Goal: Task Accomplishment & Management: Complete application form

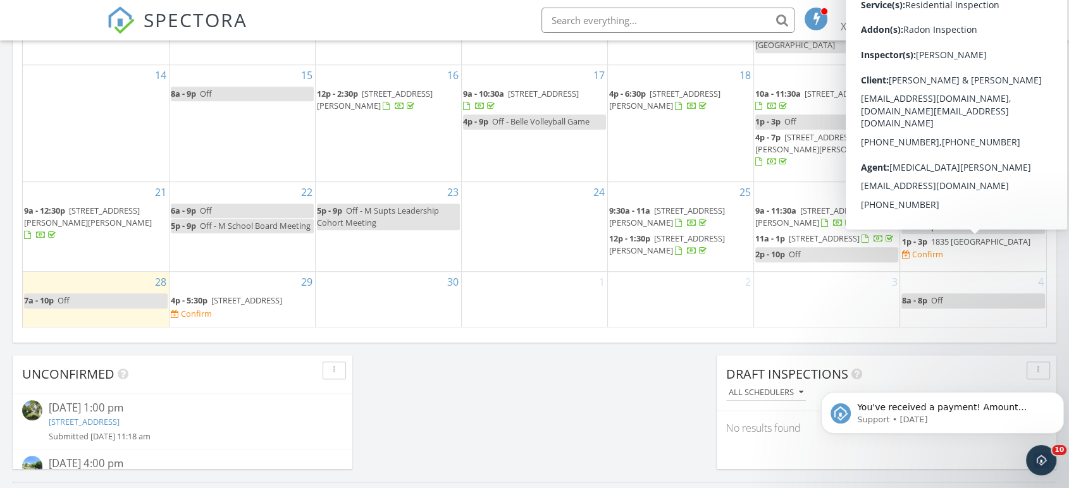
drag, startPoint x: 973, startPoint y: 304, endPoint x: 939, endPoint y: 244, distance: 70.0
click at [939, 244] on span "1835 Horseback Trail, Vienna 22182" at bounding box center [979, 241] width 99 height 11
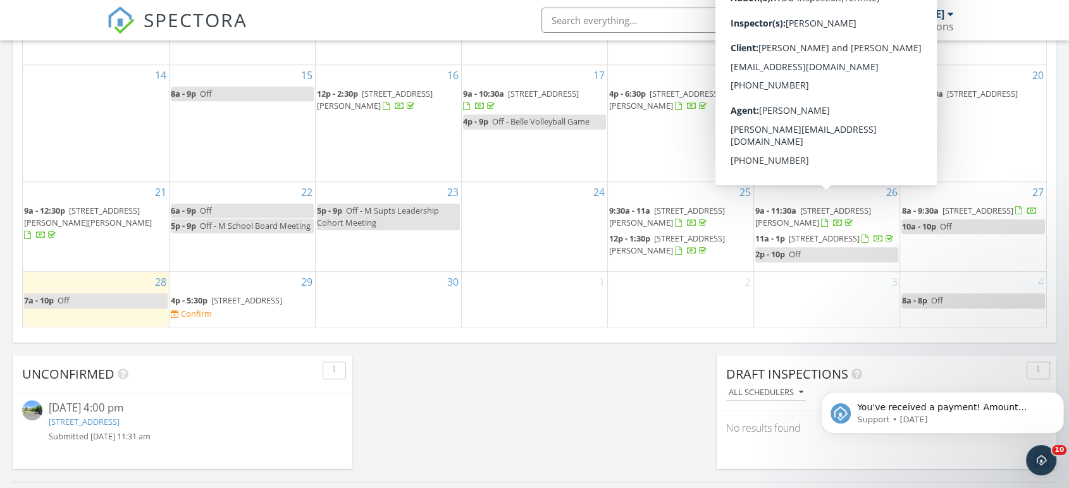
click at [228, 306] on span "[STREET_ADDRESS]" at bounding box center [246, 300] width 71 height 11
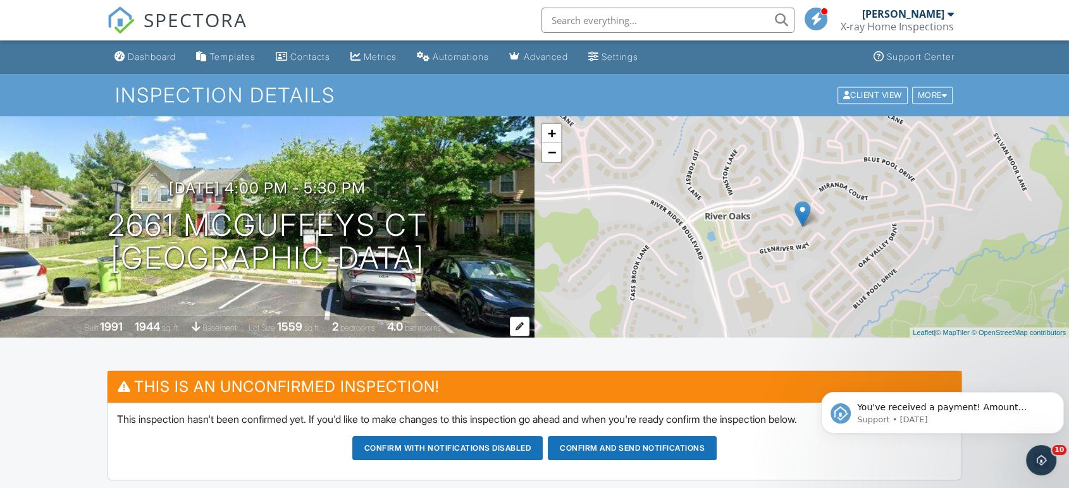
click at [136, 329] on div "1944" at bounding box center [147, 326] width 25 height 13
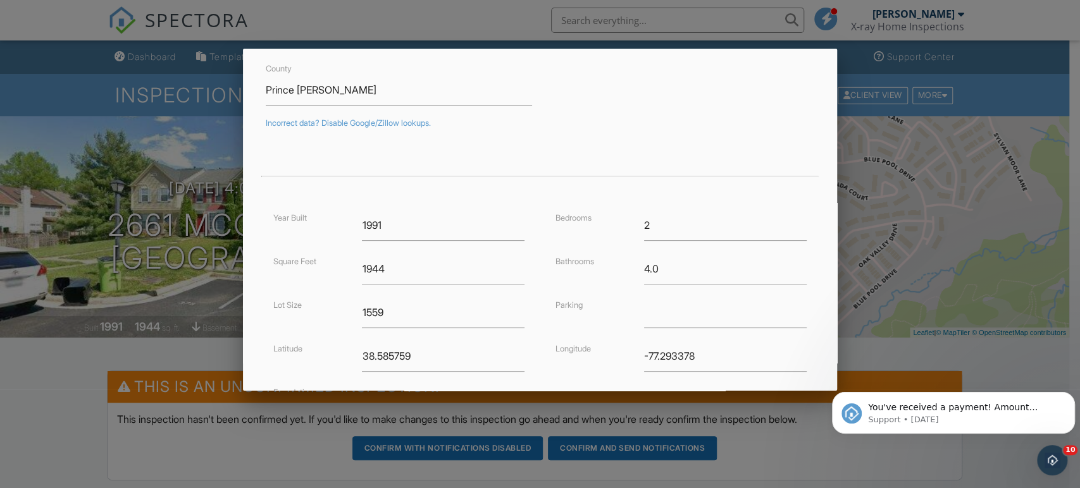
scroll to position [187, 0]
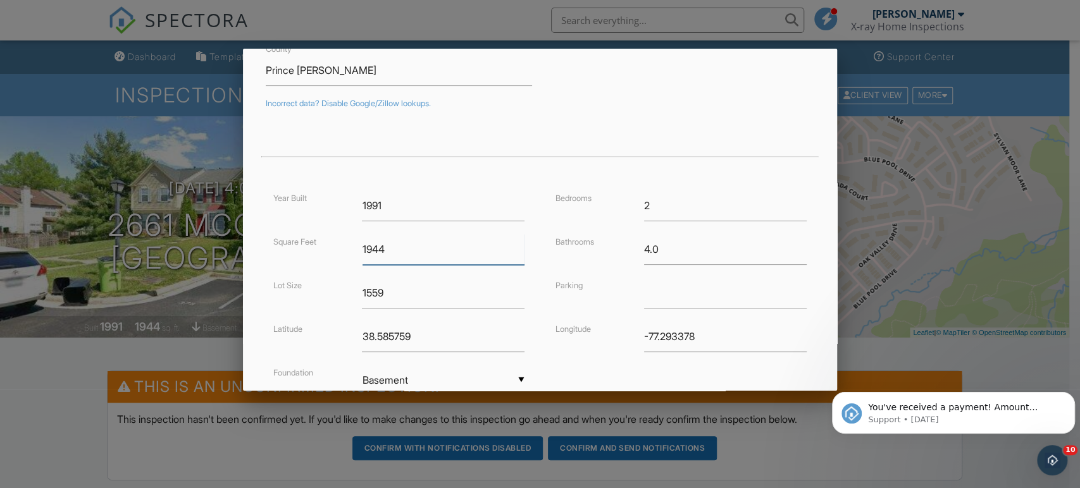
drag, startPoint x: 395, startPoint y: 252, endPoint x: 299, endPoint y: 254, distance: 96.8
click at [299, 254] on div "Square Feet 1944" at bounding box center [399, 249] width 266 height 31
type input "2280"
click at [299, 254] on div "Square Feet 2280" at bounding box center [399, 249] width 266 height 31
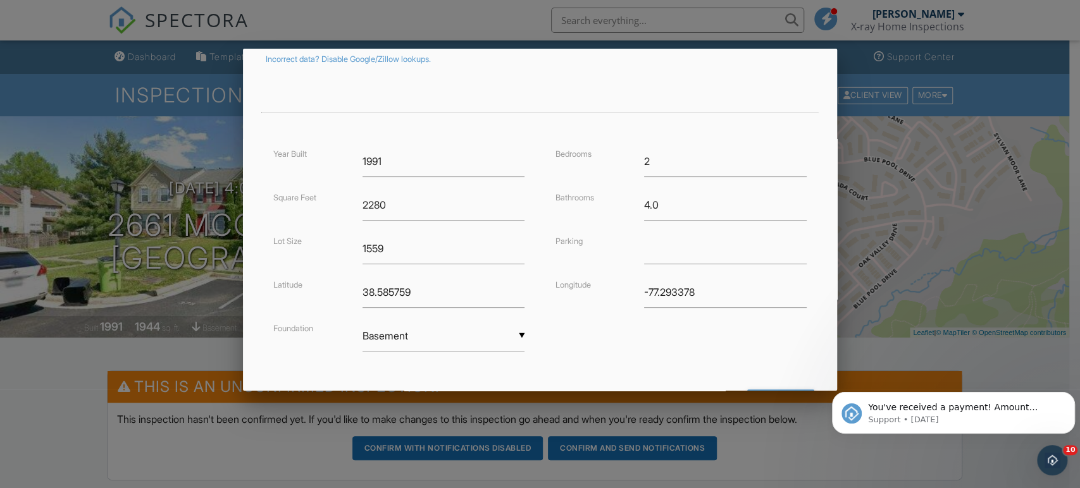
scroll to position [289, 0]
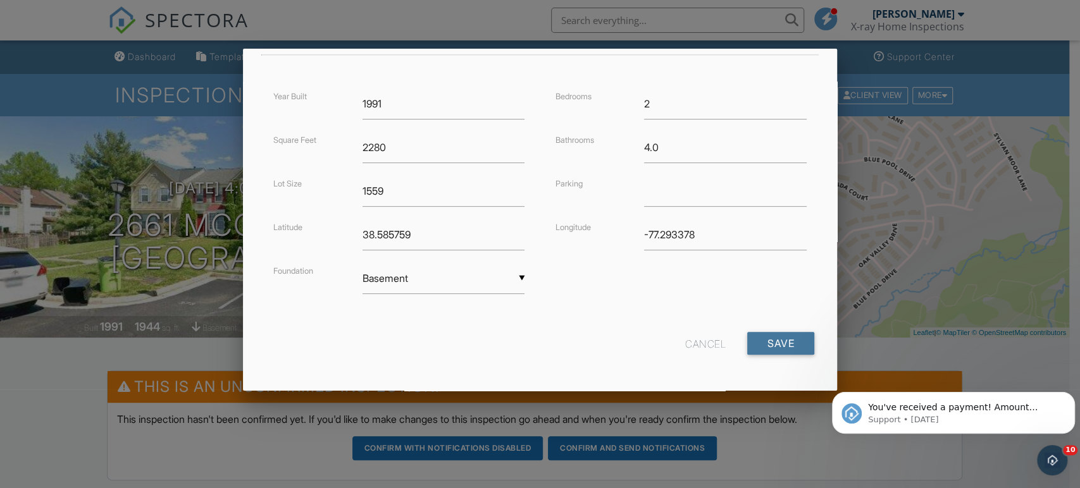
click at [767, 346] on input "Save" at bounding box center [780, 343] width 67 height 23
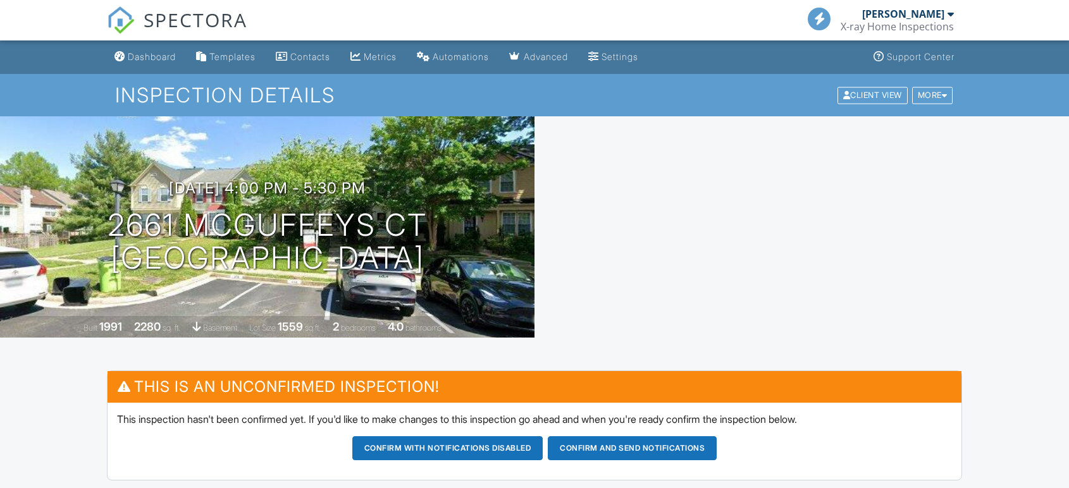
click at [535, 204] on div at bounding box center [801, 226] width 534 height 221
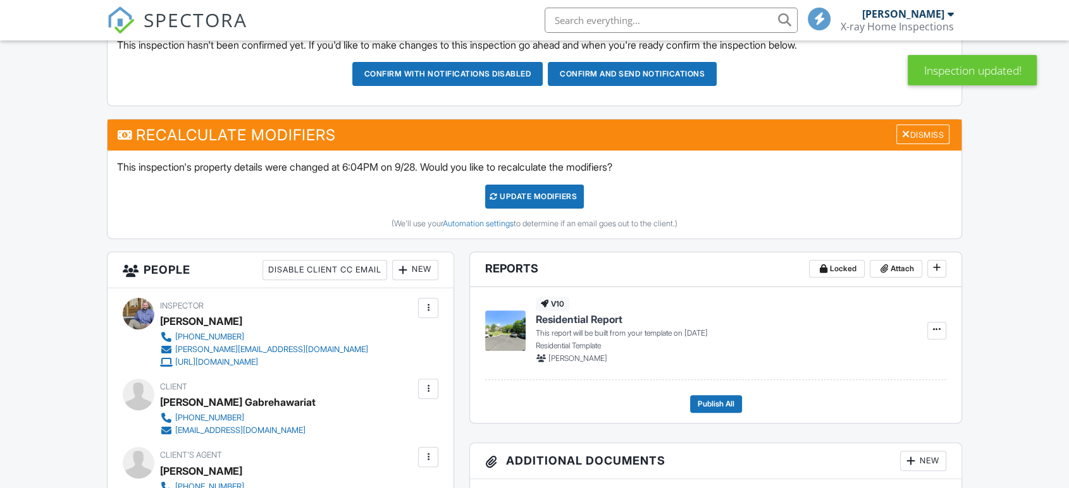
click at [558, 192] on div "UPDATE Modifiers" at bounding box center [534, 197] width 99 height 24
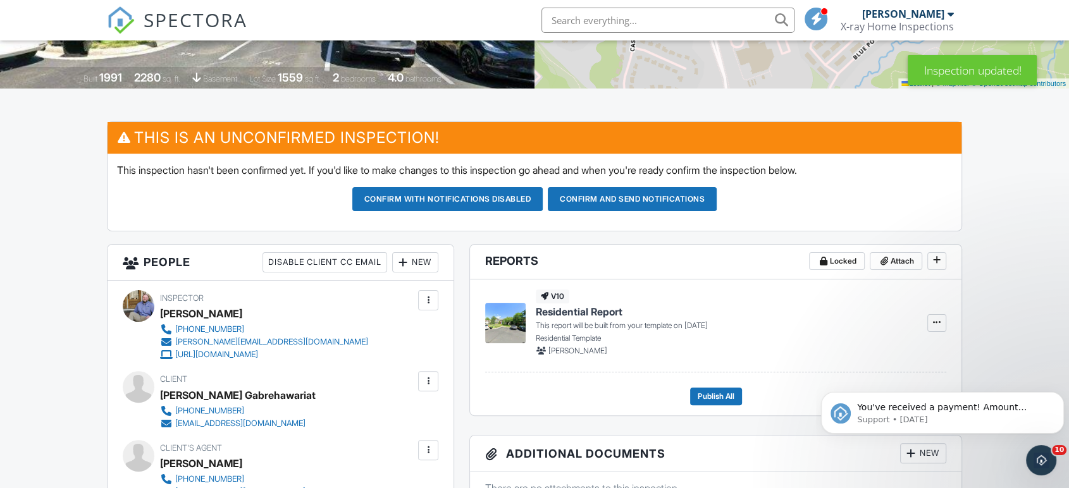
scroll to position [187, 0]
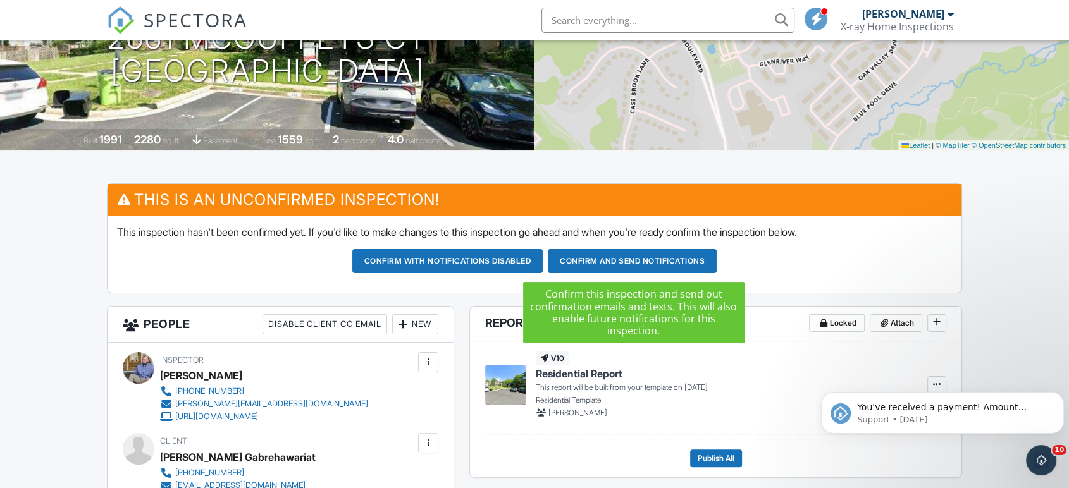
click at [617, 264] on button "Confirm and send notifications" at bounding box center [632, 261] width 169 height 24
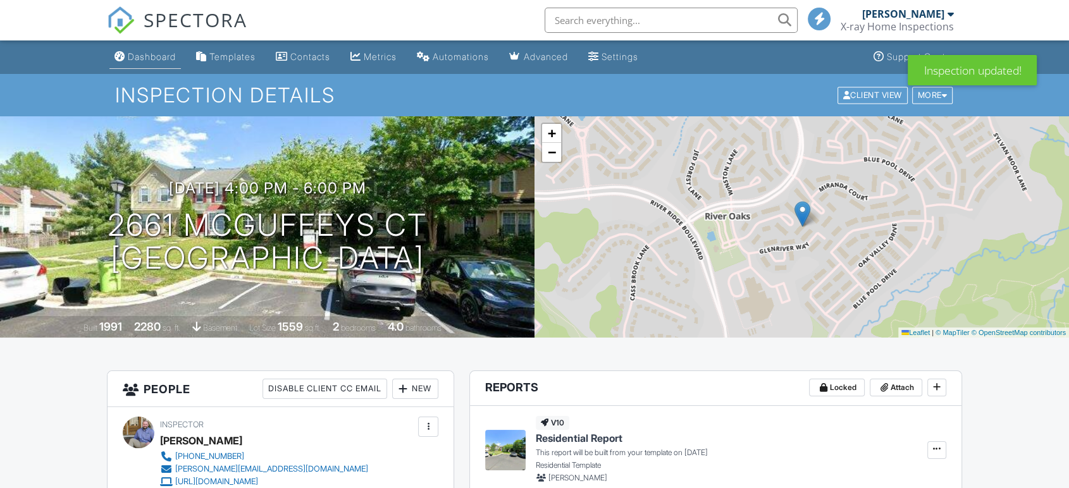
click at [140, 58] on div "Dashboard" at bounding box center [152, 56] width 48 height 11
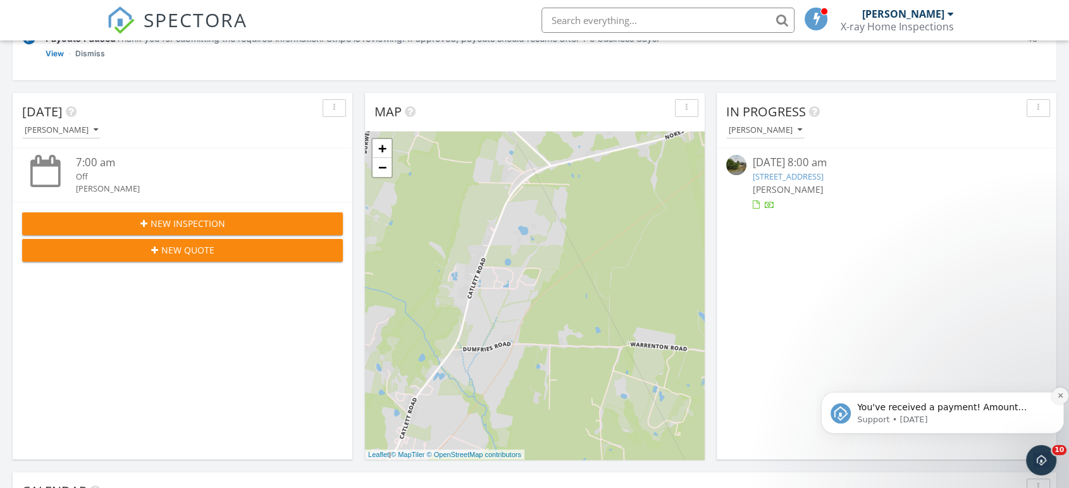
click at [1058, 396] on icon "Dismiss notification" at bounding box center [1060, 395] width 7 height 7
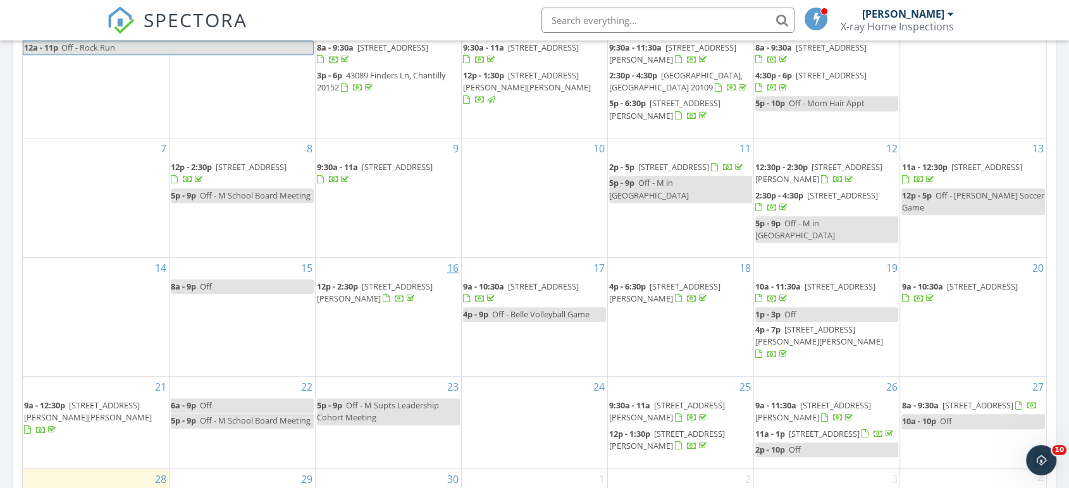
scroll to position [937, 0]
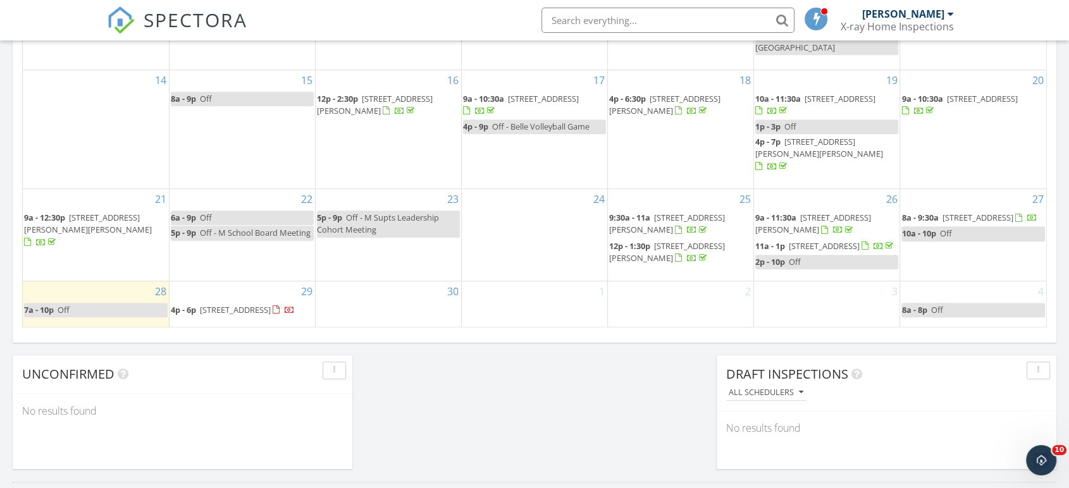
click at [366, 281] on div "30" at bounding box center [388, 304] width 145 height 46
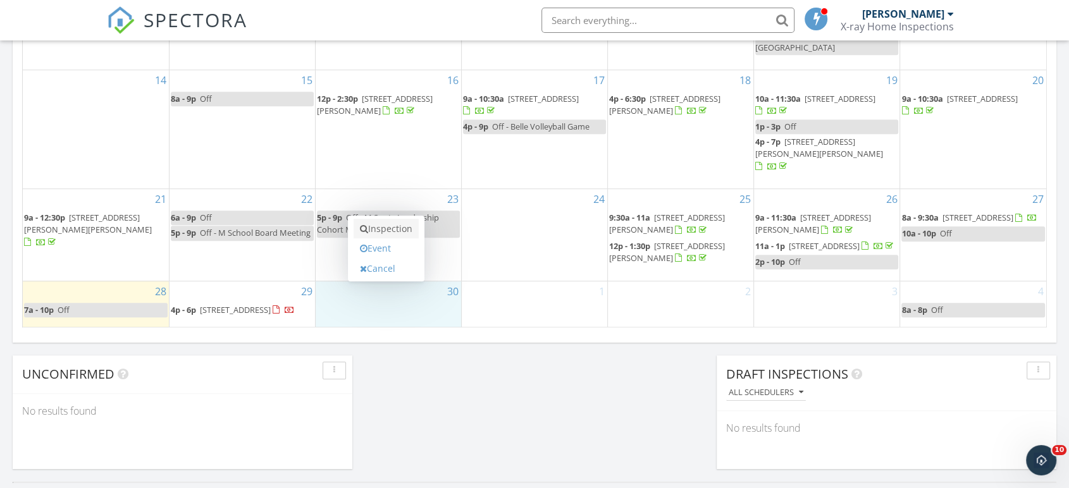
click at [376, 230] on link "Inspection" at bounding box center [386, 229] width 65 height 20
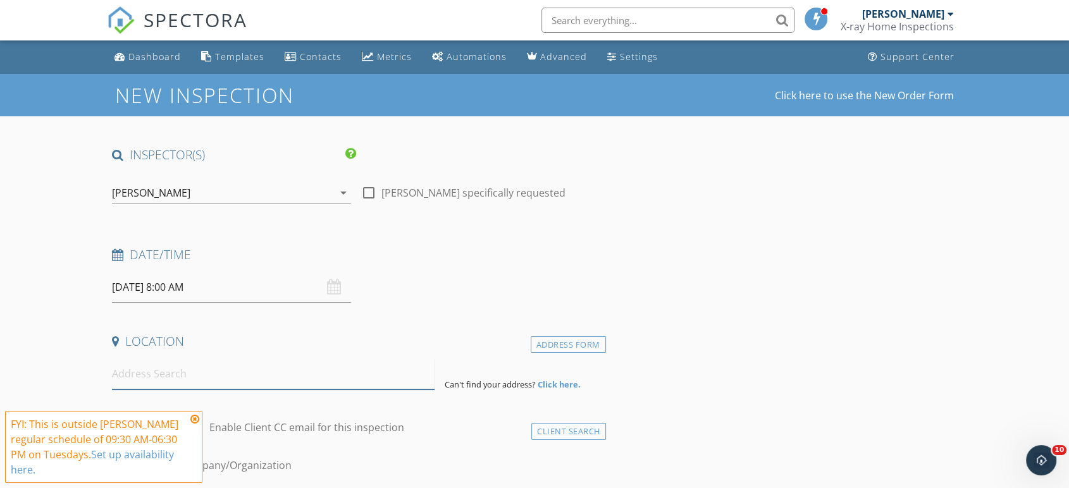
click at [161, 374] on input at bounding box center [273, 374] width 323 height 31
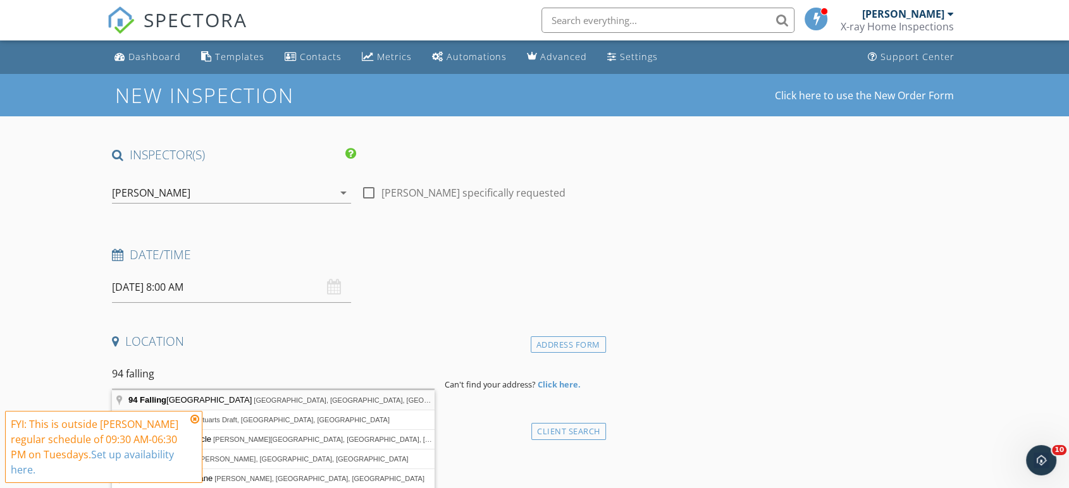
type input "[STREET_ADDRESS][PERSON_NAME]"
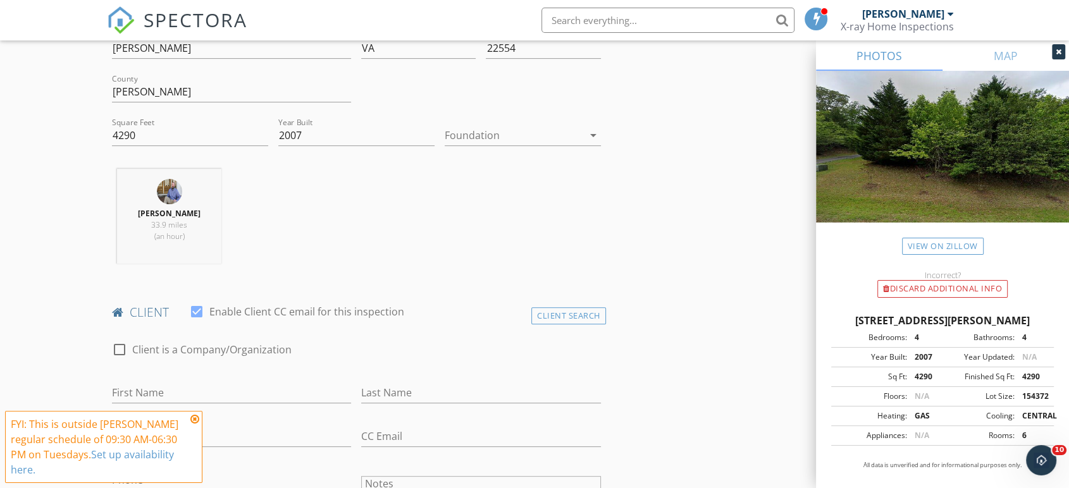
scroll to position [562, 0]
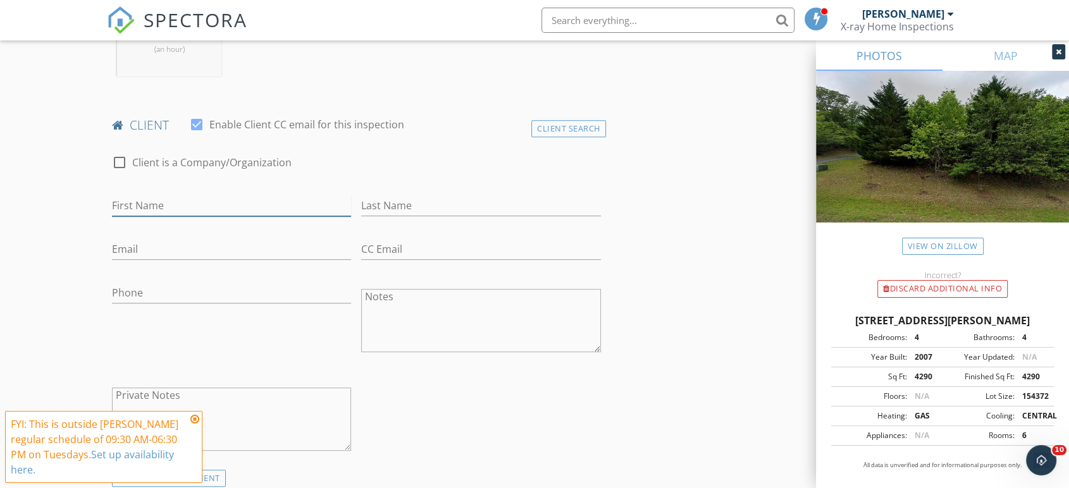
click at [202, 204] on input "First Name" at bounding box center [231, 205] width 239 height 21
type input "[PERSON_NAME]"
click at [401, 209] on input "Last Name" at bounding box center [480, 205] width 239 height 21
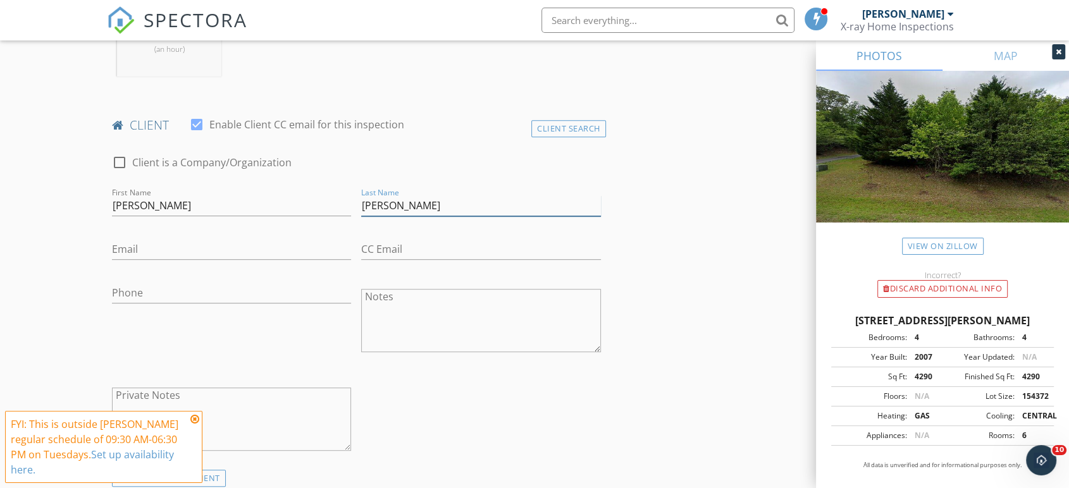
type input "[PERSON_NAME]"
click at [219, 244] on input "Email" at bounding box center [231, 249] width 239 height 21
type input "[EMAIL_ADDRESS][DOMAIN_NAME]"
click at [450, 245] on input "CC Email" at bounding box center [480, 249] width 239 height 21
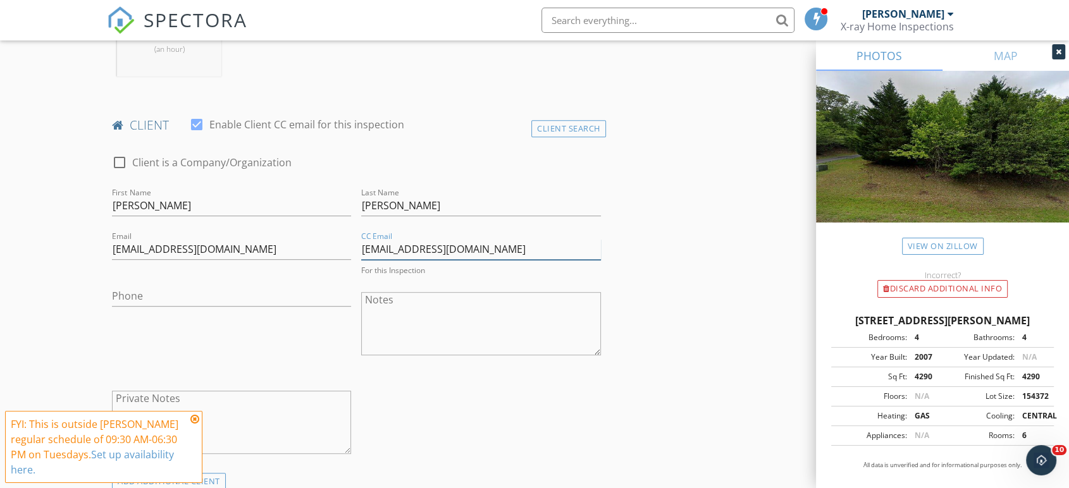
type input "[EMAIL_ADDRESS][DOMAIN_NAME]"
click at [192, 294] on input "Phone" at bounding box center [231, 296] width 239 height 21
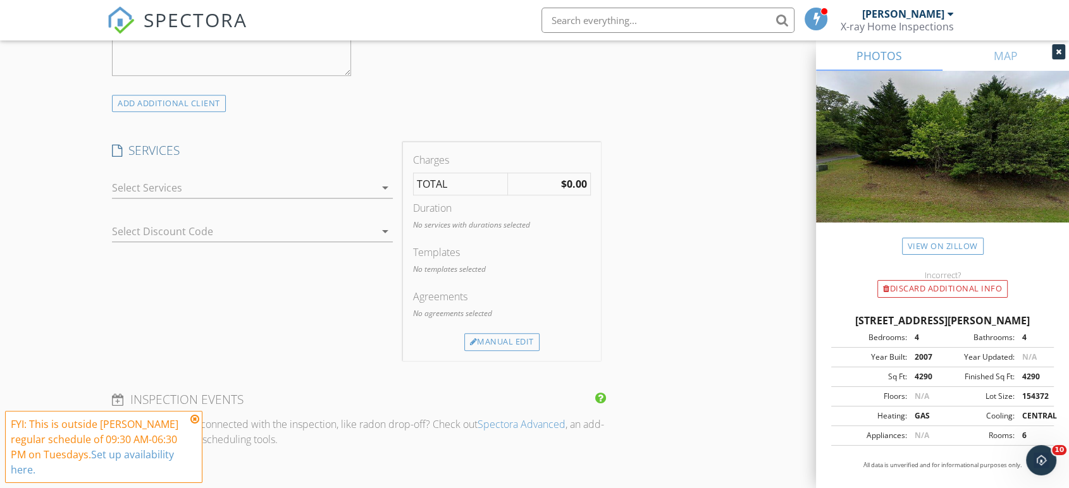
type input "[PHONE_NUMBER]"
click at [285, 192] on div at bounding box center [243, 188] width 263 height 20
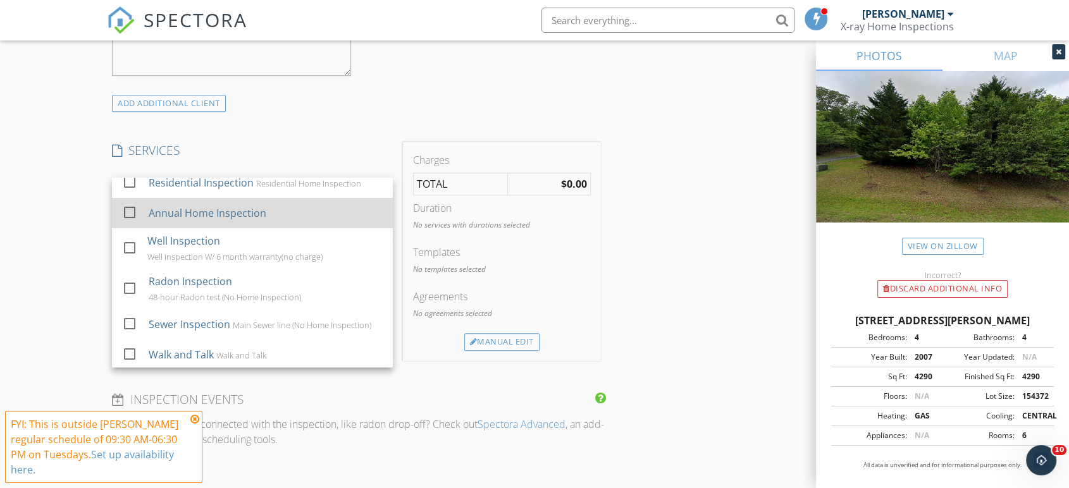
scroll to position [42, 0]
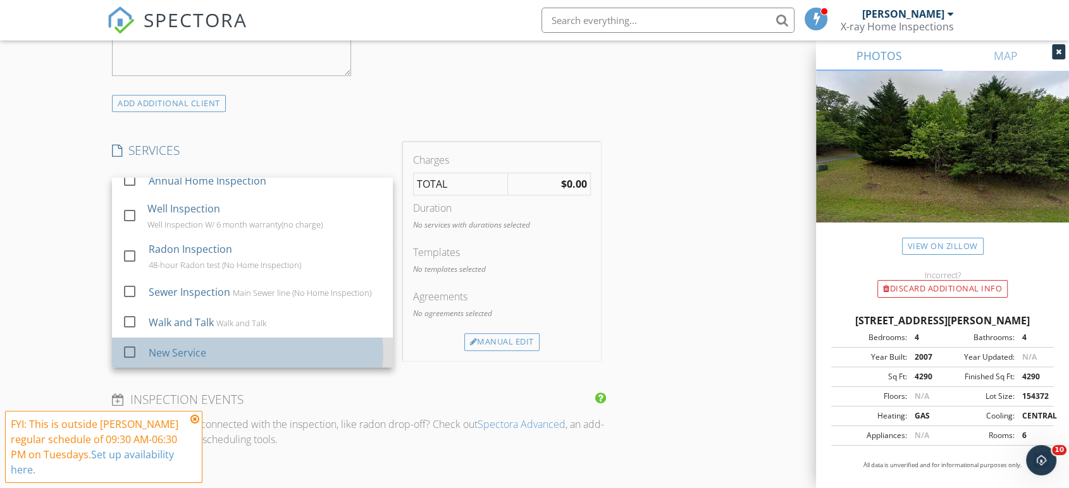
click at [171, 354] on div "New Service" at bounding box center [178, 352] width 58 height 15
checkbox input "false"
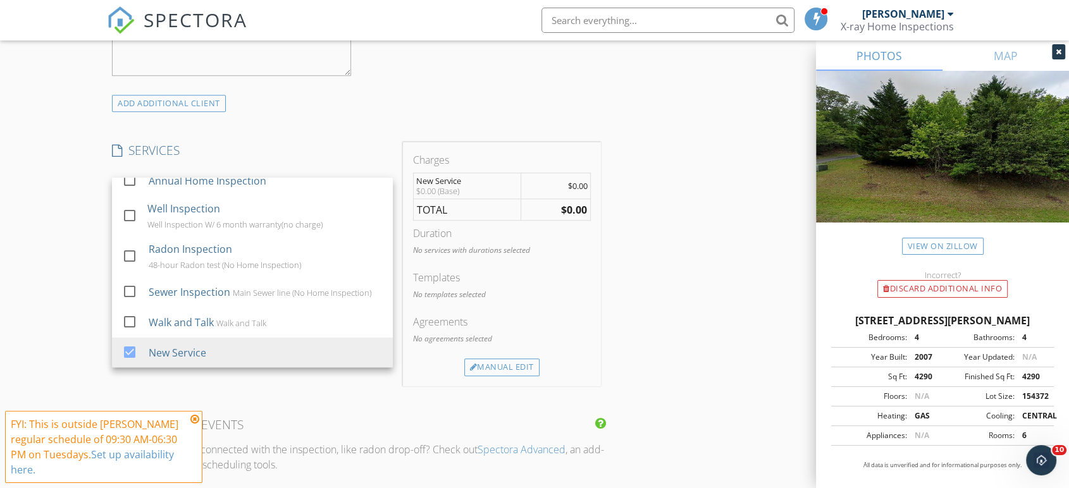
click at [524, 272] on div "Templates" at bounding box center [502, 277] width 178 height 15
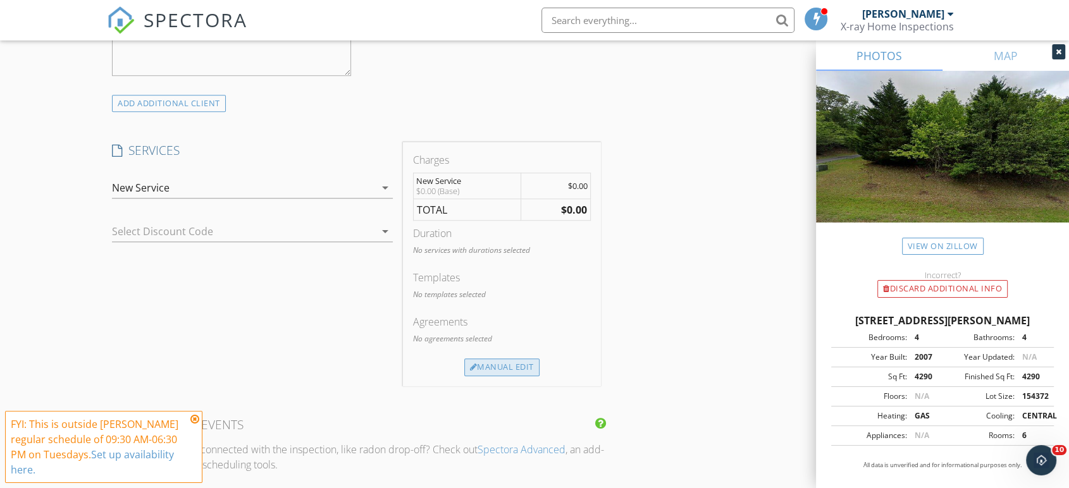
click at [510, 361] on div "Manual Edit" at bounding box center [501, 368] width 75 height 18
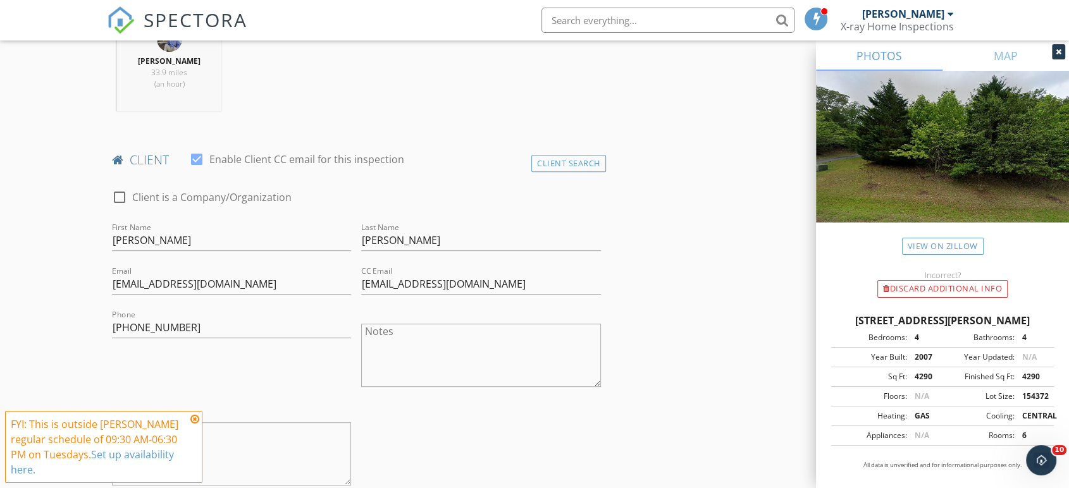
scroll to position [562, 0]
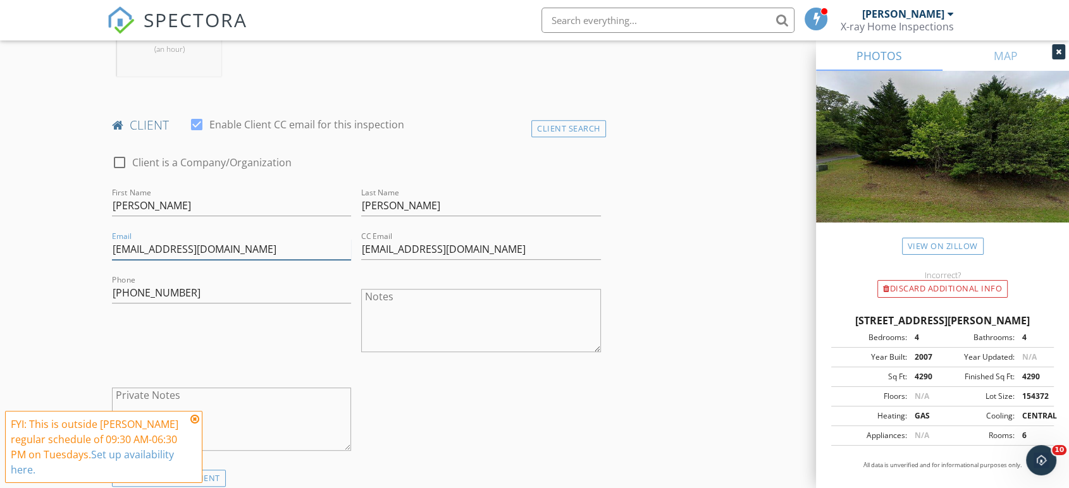
drag, startPoint x: 228, startPoint y: 251, endPoint x: 76, endPoint y: 226, distance: 153.9
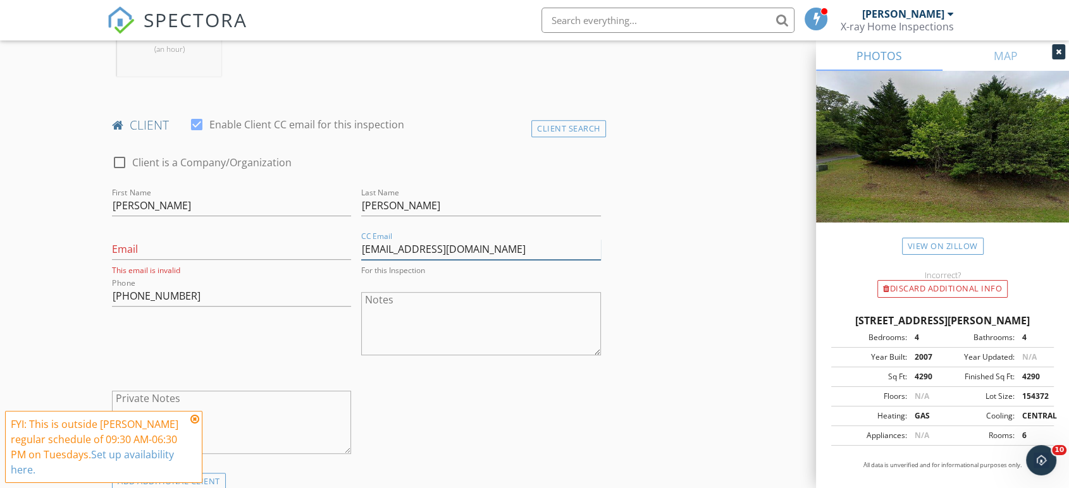
drag, startPoint x: 521, startPoint y: 249, endPoint x: 309, endPoint y: 243, distance: 211.3
click at [312, 243] on div "check_box_outline_blank Client is a Company/Organization First Name Dawn Last N…" at bounding box center [356, 307] width 499 height 331
click at [223, 249] on input "Email" at bounding box center [231, 249] width 239 height 21
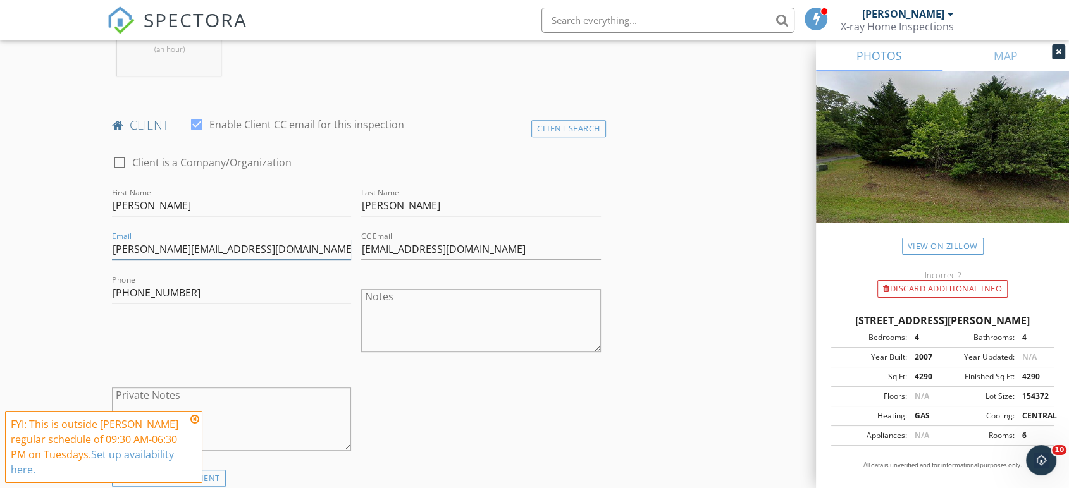
type input "erin@yourhsrgroup.com"
drag, startPoint x: 361, startPoint y: 249, endPoint x: 562, endPoint y: 245, distance: 201.2
click at [562, 245] on input "carguy11@hotmail.com" at bounding box center [480, 249] width 239 height 21
drag, startPoint x: 219, startPoint y: 295, endPoint x: 5, endPoint y: 288, distance: 214.5
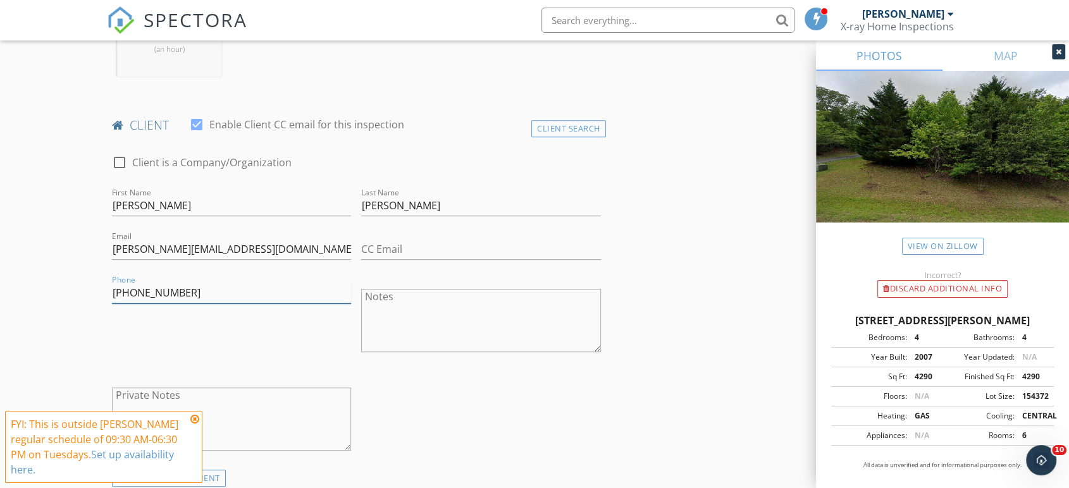
type input "319-493-8472"
click at [180, 354] on div "Phone 319-493-8472" at bounding box center [231, 322] width 249 height 99
drag, startPoint x: 425, startPoint y: 205, endPoint x: 329, endPoint y: 200, distance: 96.3
click at [329, 200] on div "check_box_outline_blank Client is a Company/Organization First Name Dawn Last N…" at bounding box center [356, 306] width 499 height 328
drag, startPoint x: 91, startPoint y: 195, endPoint x: 23, endPoint y: 183, distance: 69.3
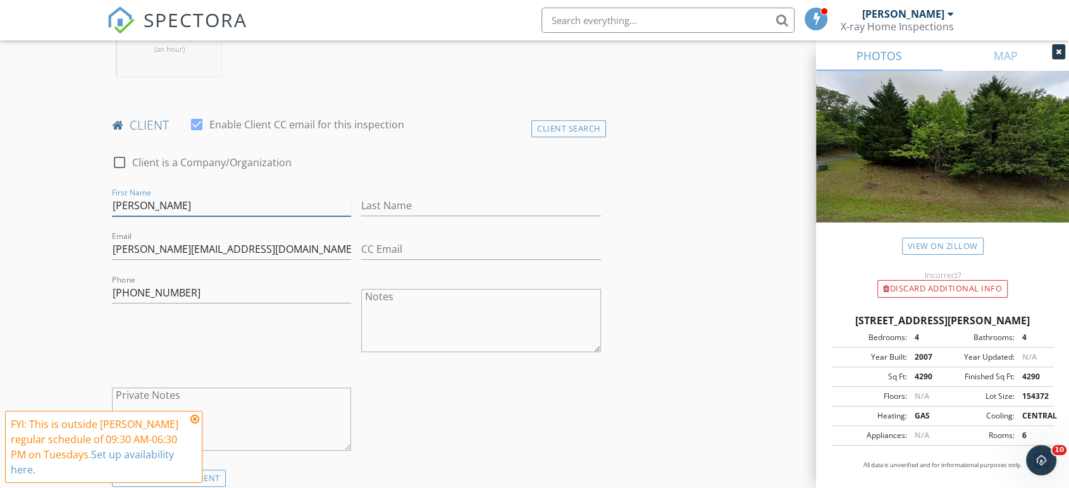
type input "r"
type input "[PERSON_NAME]"
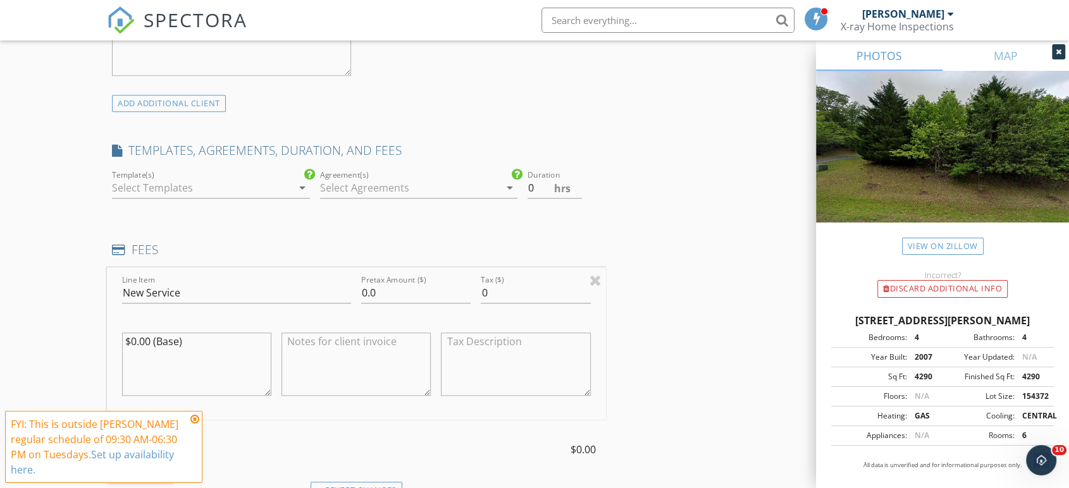
scroll to position [1124, 0]
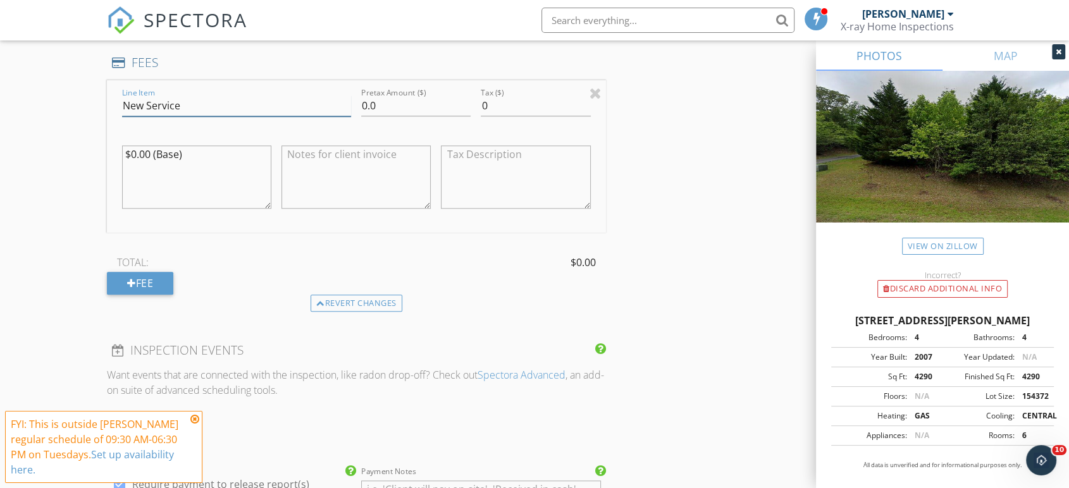
drag, startPoint x: 205, startPoint y: 109, endPoint x: 30, endPoint y: 87, distance: 175.9
click at [30, 87] on div "New Inspection Click here to use the New Order Form INSPECTOR(S) check_box John…" at bounding box center [534, 157] width 1069 height 2414
type input "C"
type input "Water Testing"
drag, startPoint x: 228, startPoint y: 151, endPoint x: 94, endPoint y: 135, distance: 134.3
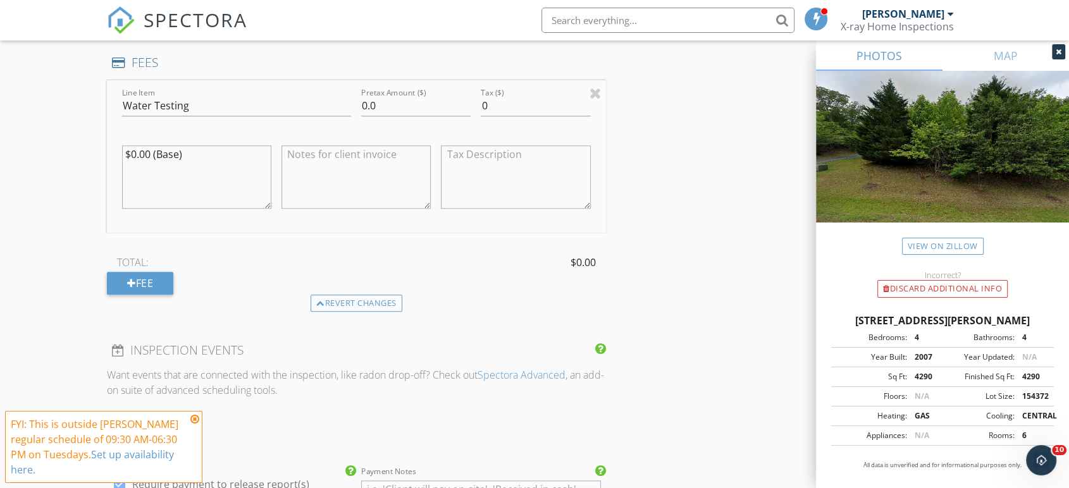
click at [94, 135] on div "New Inspection Click here to use the New Order Form INSPECTOR(S) check_box John…" at bounding box center [534, 157] width 1069 height 2414
click at [308, 163] on textarea at bounding box center [355, 176] width 149 height 63
click at [356, 151] on textarea "Coliform, ecoli,Nitrate-Nitrite, Lead" at bounding box center [355, 176] width 149 height 63
click at [363, 176] on textarea "Coliform, ecoli, Nitrate-Nitrite, Lead" at bounding box center [355, 176] width 149 height 63
click at [339, 154] on textarea "Coliform, ecoli, Nitrate-Nitrite, Lead" at bounding box center [355, 176] width 149 height 63
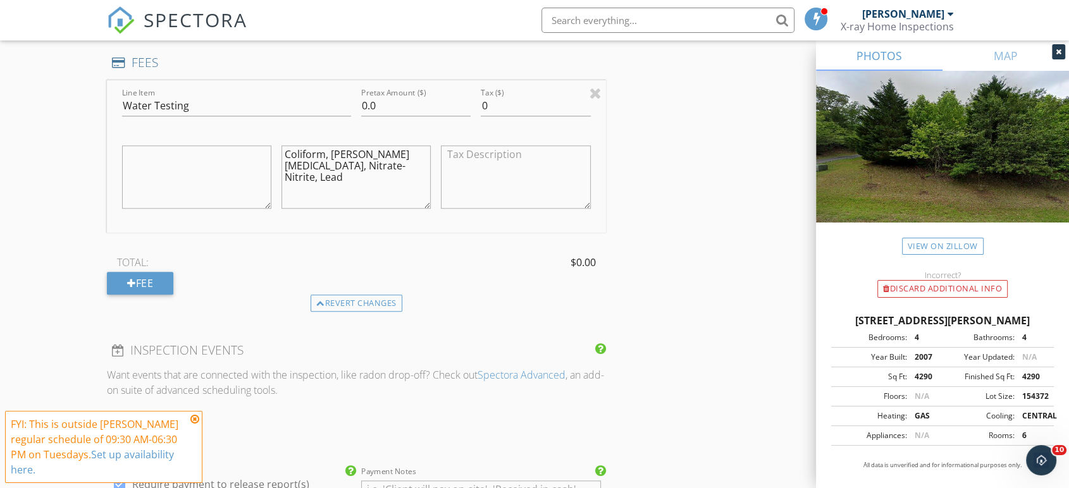
click at [379, 158] on textarea "Coliform, E. coli, Nitrate-Nitrite, Lead" at bounding box center [355, 176] width 149 height 63
type textarea "Coliform, E. coli, Nitrate-Nitrite, Lead"
click at [342, 166] on textarea "Coliform, E. coli, Nitrate-Nitrite, Lead" at bounding box center [355, 176] width 149 height 63
click at [133, 280] on div at bounding box center [131, 283] width 9 height 10
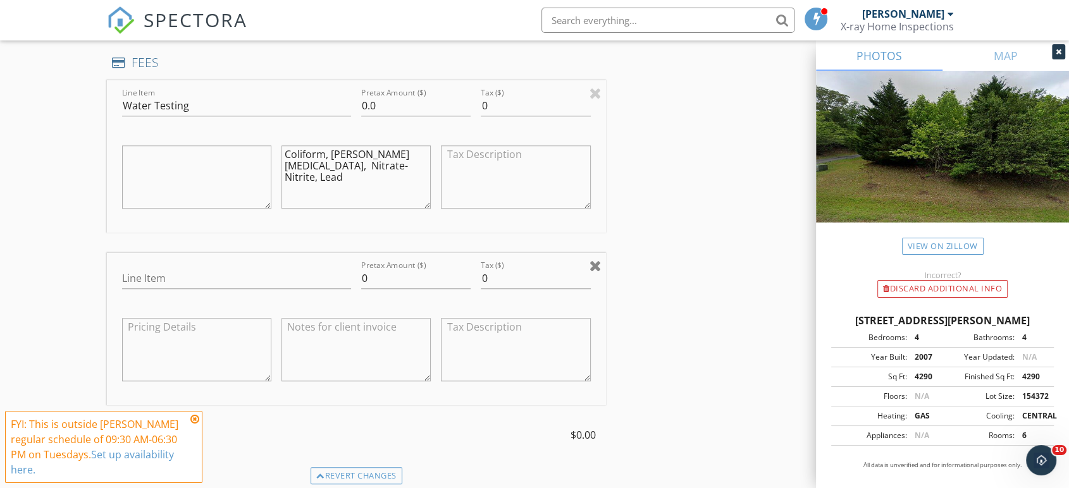
click at [596, 262] on div at bounding box center [595, 265] width 12 height 15
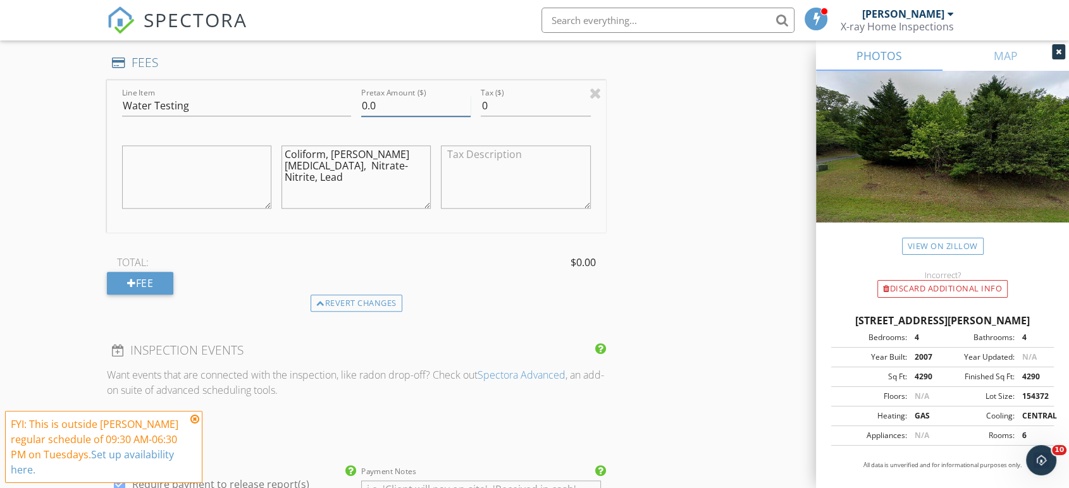
click at [374, 102] on input "0.0" at bounding box center [415, 106] width 109 height 21
drag, startPoint x: 379, startPoint y: 101, endPoint x: 314, endPoint y: 101, distance: 65.1
click at [314, 101] on div "Line Item Water Testing Pretax Amount ($) 0.0 Tax ($) 0 Coliform, E. coli, Nitr…" at bounding box center [356, 156] width 499 height 152
type input "Water Testing"
drag, startPoint x: 383, startPoint y: 105, endPoint x: 359, endPoint y: 101, distance: 24.4
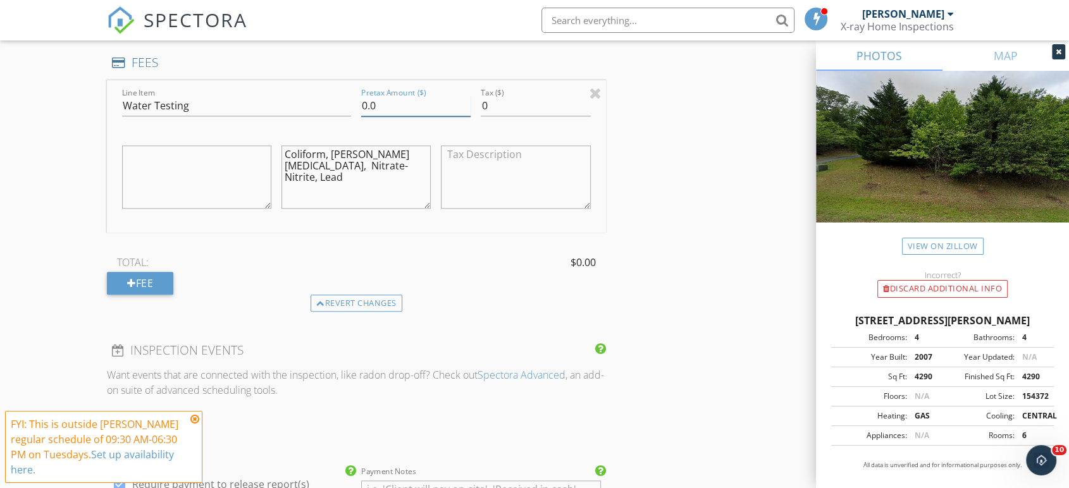
click at [359, 101] on div "Pretax Amount ($) 0.0" at bounding box center [416, 107] width 120 height 44
type input "325"
click at [44, 217] on div "New Inspection Click here to use the New Order Form INSPECTOR(S) check_box John…" at bounding box center [534, 157] width 1069 height 2414
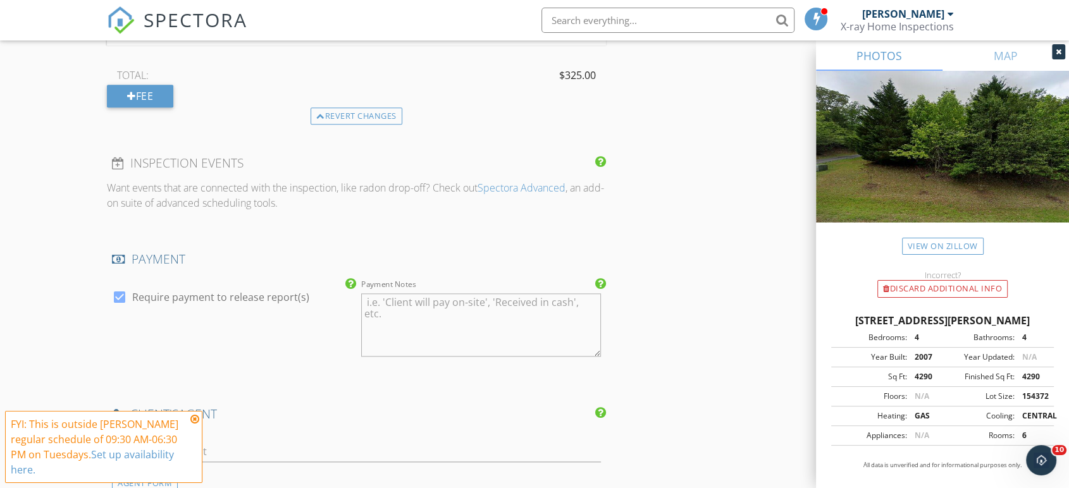
scroll to position [1499, 0]
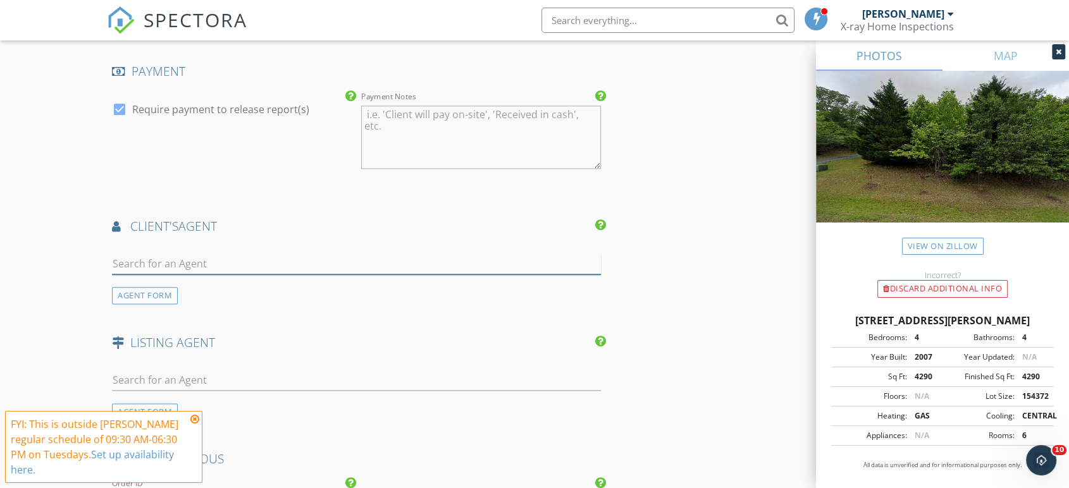
click at [228, 258] on input "text" at bounding box center [356, 264] width 489 height 21
type input "[PERSON_NAME]"
drag, startPoint x: 182, startPoint y: 257, endPoint x: 41, endPoint y: 248, distance: 141.3
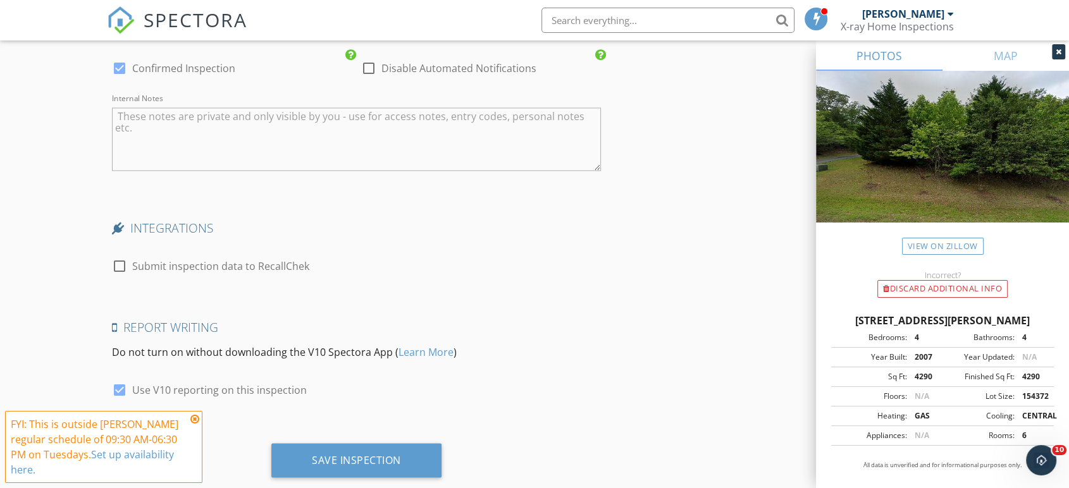
scroll to position [1997, 0]
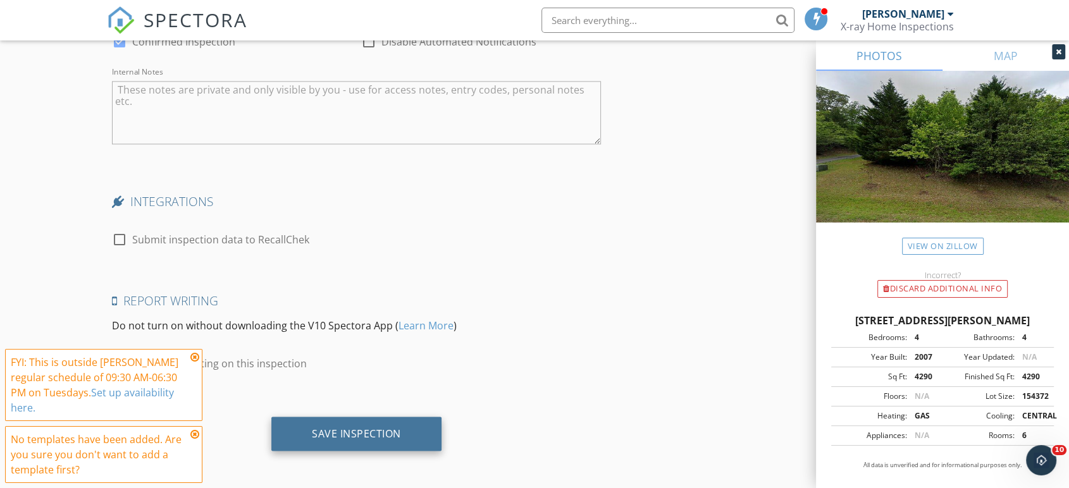
click at [331, 423] on div "Save Inspection" at bounding box center [356, 434] width 170 height 34
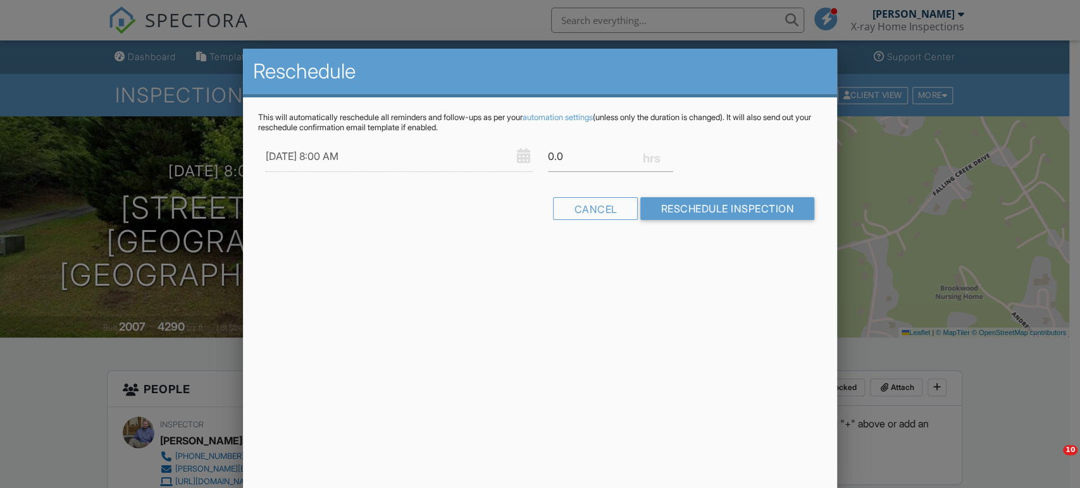
click at [90, 388] on div at bounding box center [540, 242] width 1080 height 610
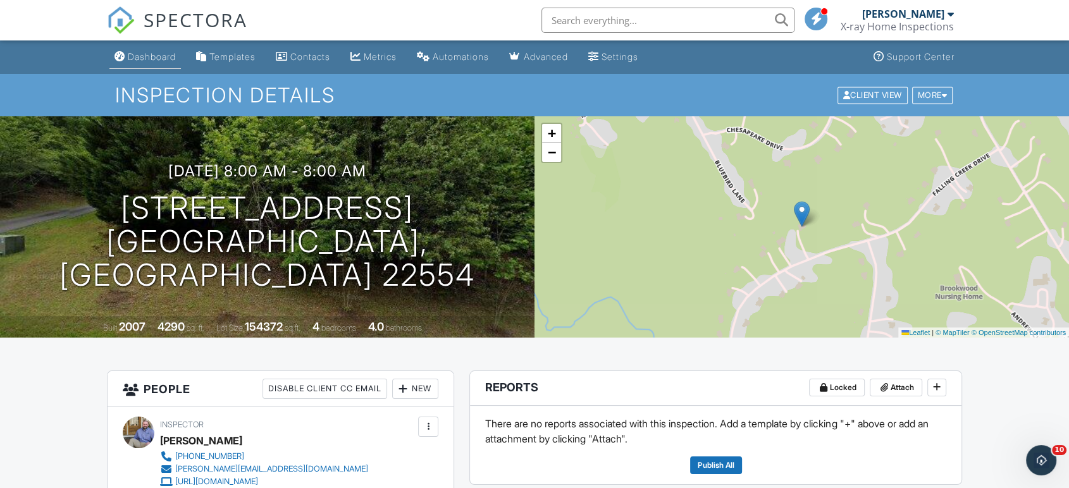
click at [150, 53] on div "Dashboard" at bounding box center [152, 56] width 48 height 11
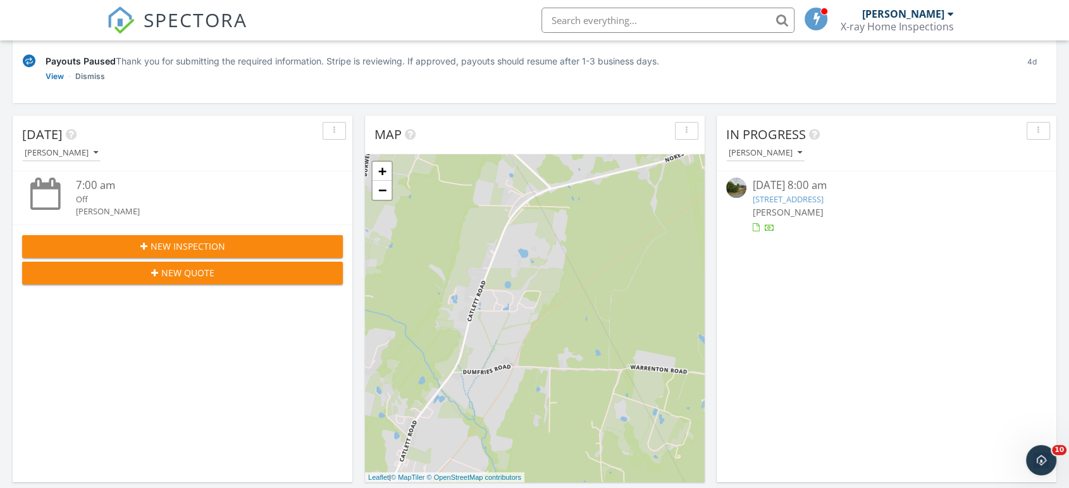
scroll to position [187, 0]
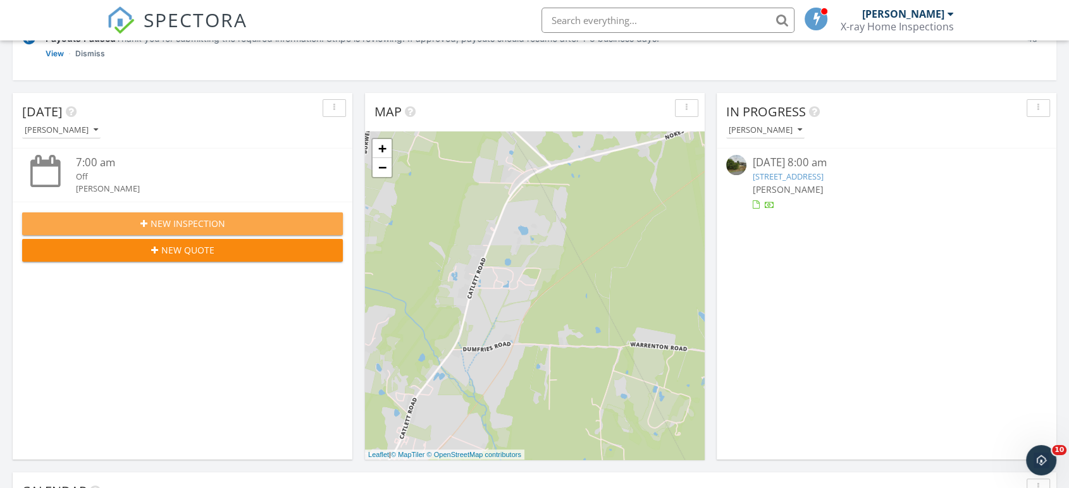
click at [252, 219] on div "New Inspection" at bounding box center [182, 223] width 300 height 13
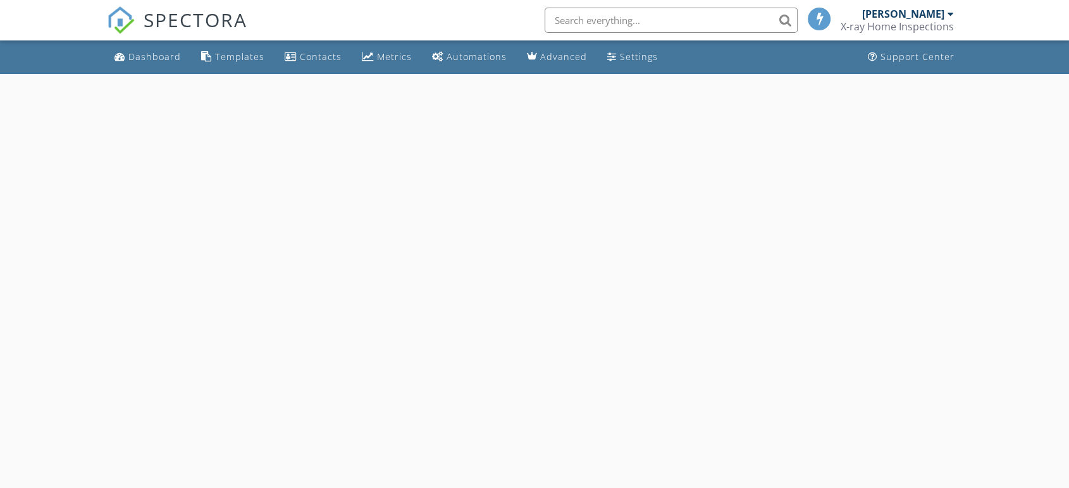
select select "8"
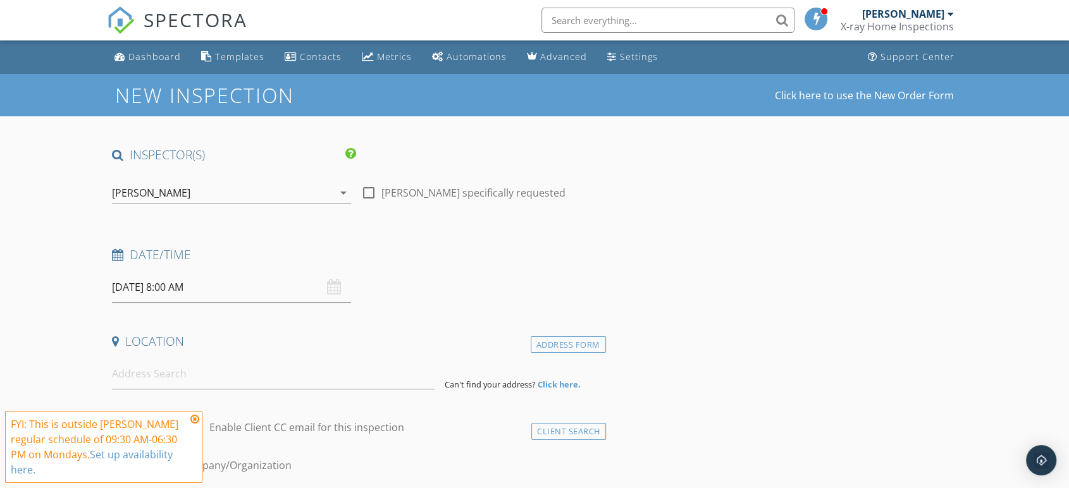
click at [156, 287] on input "[DATE] 8:00 AM" at bounding box center [231, 287] width 239 height 31
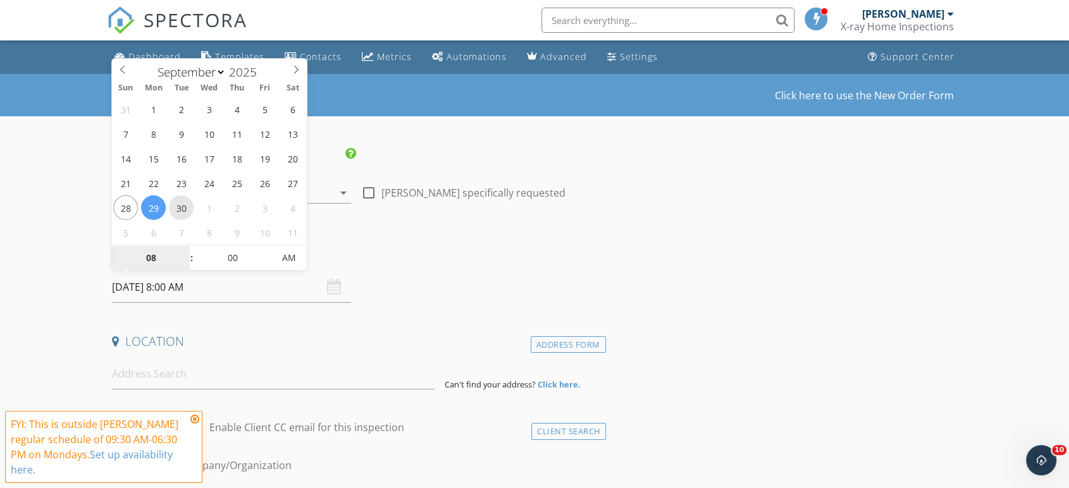
type input "[DATE] 8:00 AM"
type input "05"
type input "09/30/2025 8:05 AM"
click at [267, 253] on span at bounding box center [266, 251] width 9 height 13
type input "10"
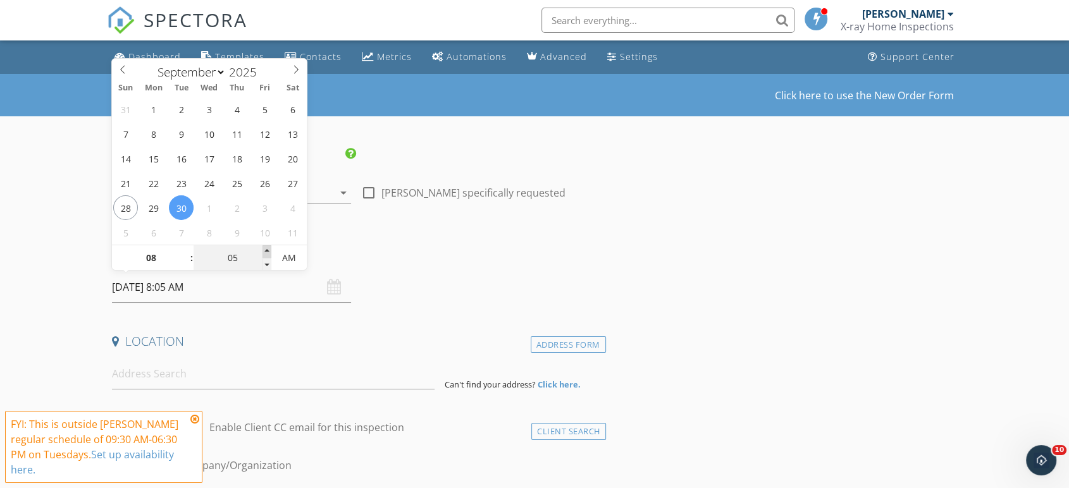
type input "09/30/2025 8:10 AM"
click at [267, 253] on span at bounding box center [266, 251] width 9 height 13
type input "15"
type input "09/30/2025 8:15 AM"
click at [267, 253] on span at bounding box center [266, 251] width 9 height 13
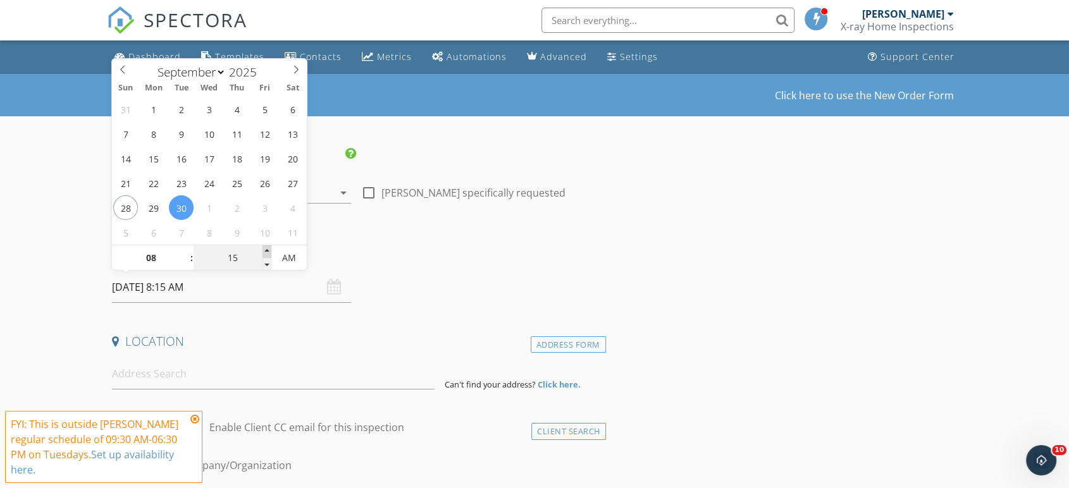
type input "20"
type input "09/30/2025 8:20 AM"
click at [267, 253] on span at bounding box center [266, 251] width 9 height 13
type input "25"
type input "09/30/2025 8:25 AM"
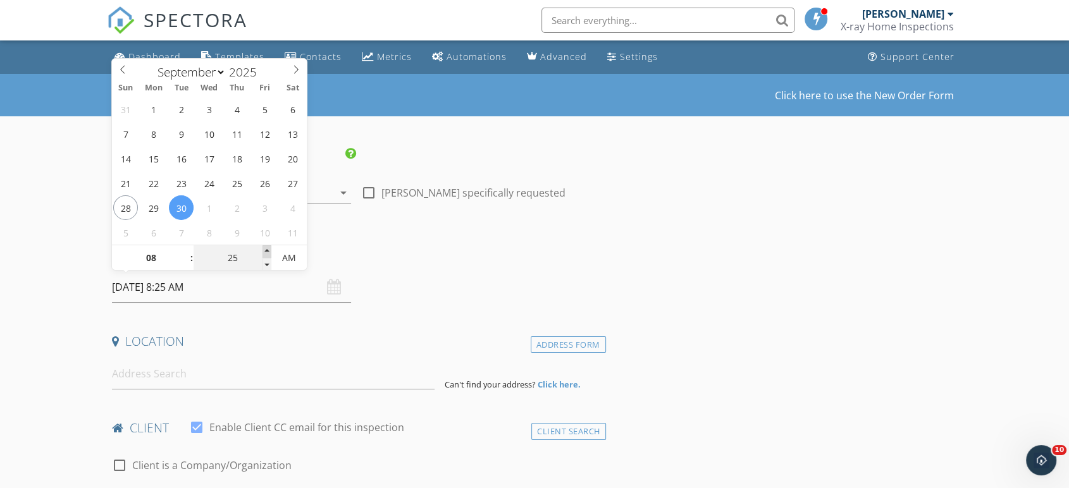
click at [267, 253] on span at bounding box center [266, 251] width 9 height 13
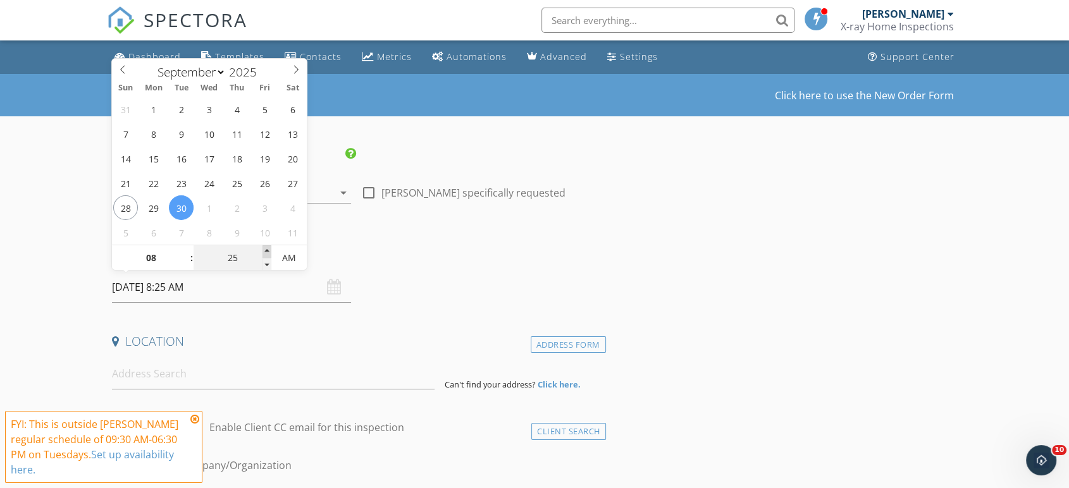
type input "30"
type input "09/30/2025 8:30 AM"
click at [267, 254] on span at bounding box center [266, 251] width 9 height 13
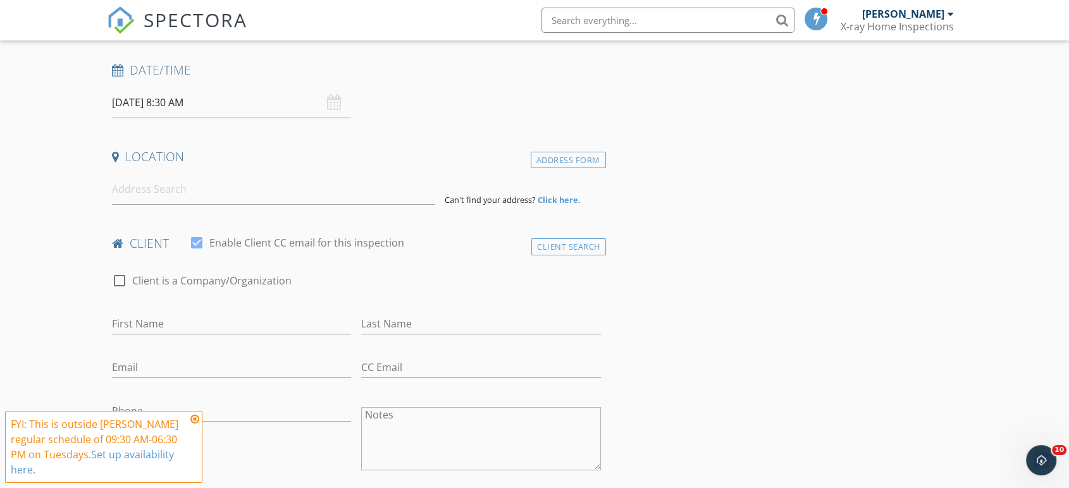
scroll to position [187, 0]
click at [161, 189] on input at bounding box center [273, 186] width 323 height 31
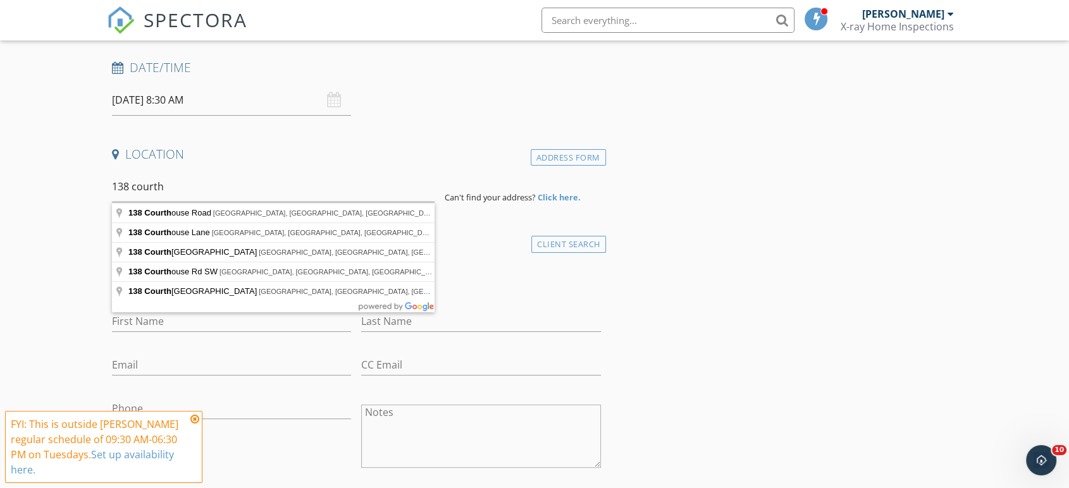
type input "138 Courthouse Road, Stafford, VA, USA"
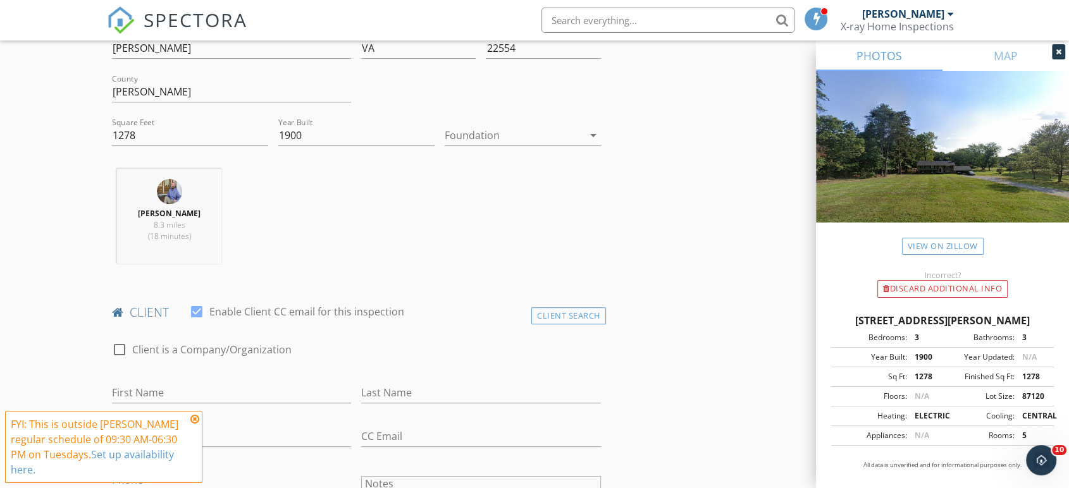
scroll to position [562, 0]
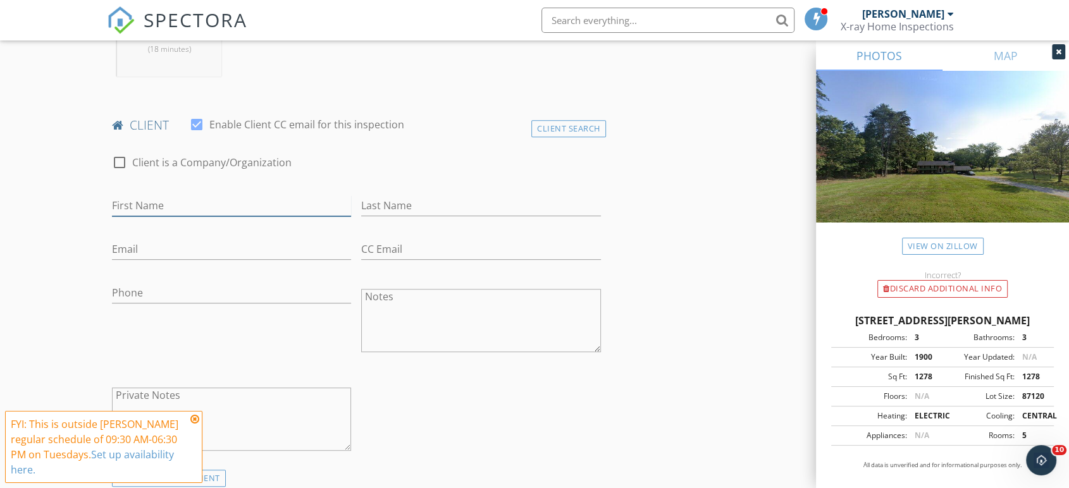
click at [226, 204] on input "First Name" at bounding box center [231, 205] width 239 height 21
click at [548, 123] on div "Client Search" at bounding box center [568, 128] width 75 height 17
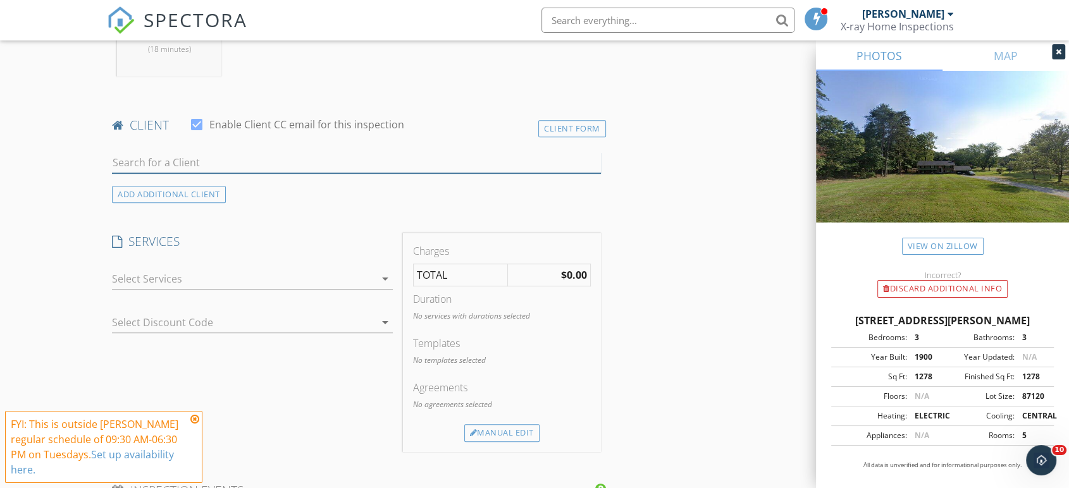
click at [199, 161] on input "text" at bounding box center [356, 162] width 489 height 21
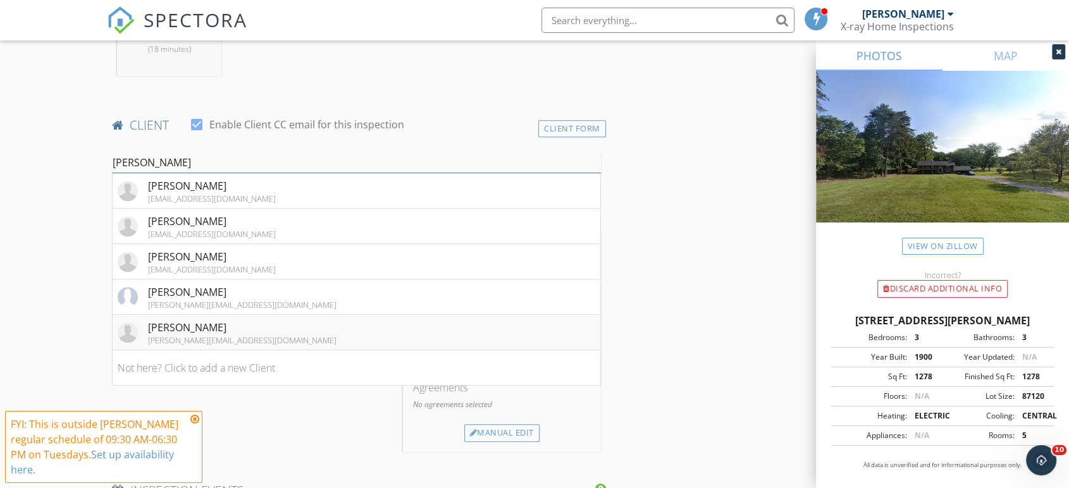
type input "erin"
click at [184, 342] on div "[PERSON_NAME][EMAIL_ADDRESS][DOMAIN_NAME]" at bounding box center [242, 340] width 188 height 10
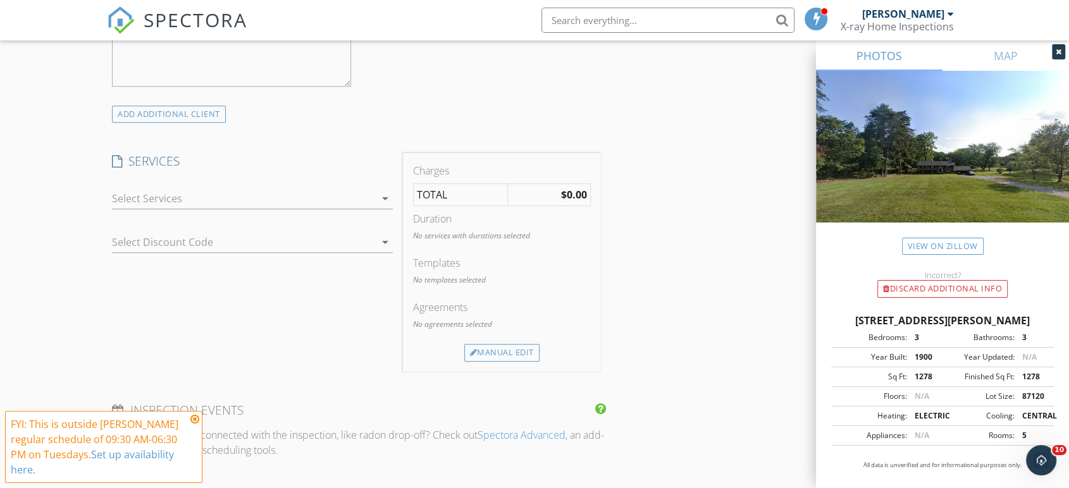
scroll to position [937, 0]
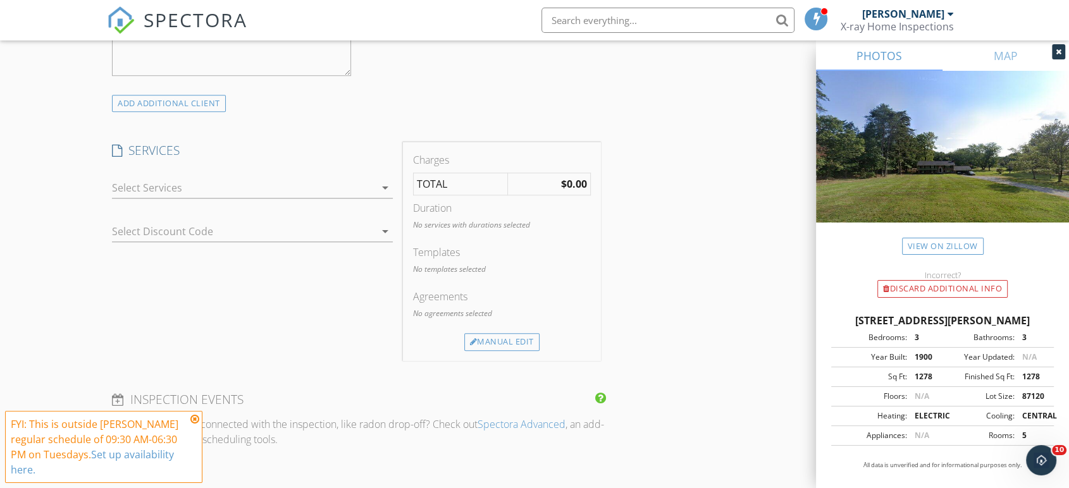
click at [202, 180] on div at bounding box center [243, 188] width 263 height 20
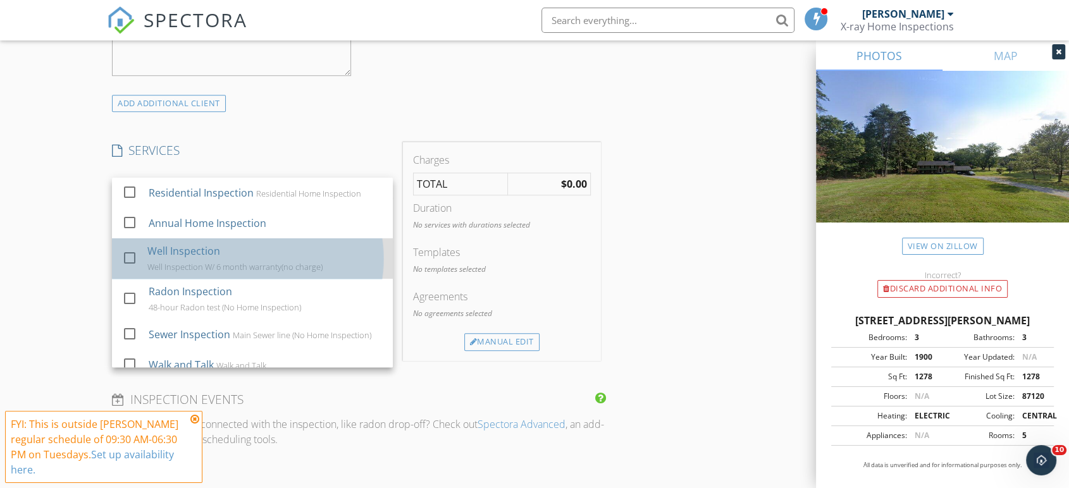
click at [166, 259] on div "Well Inspection Well Inspection W/ 6 month warranty(no charge)" at bounding box center [264, 258] width 235 height 40
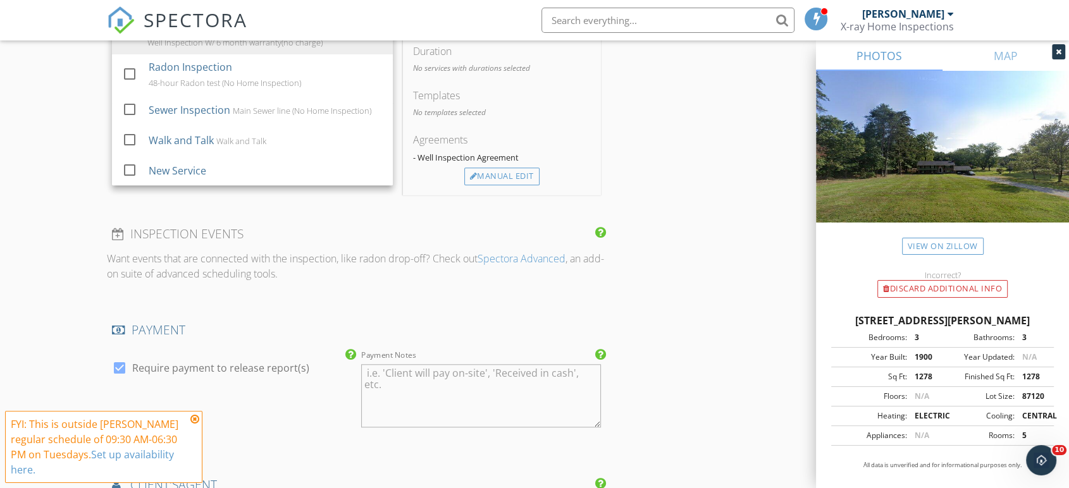
scroll to position [1124, 0]
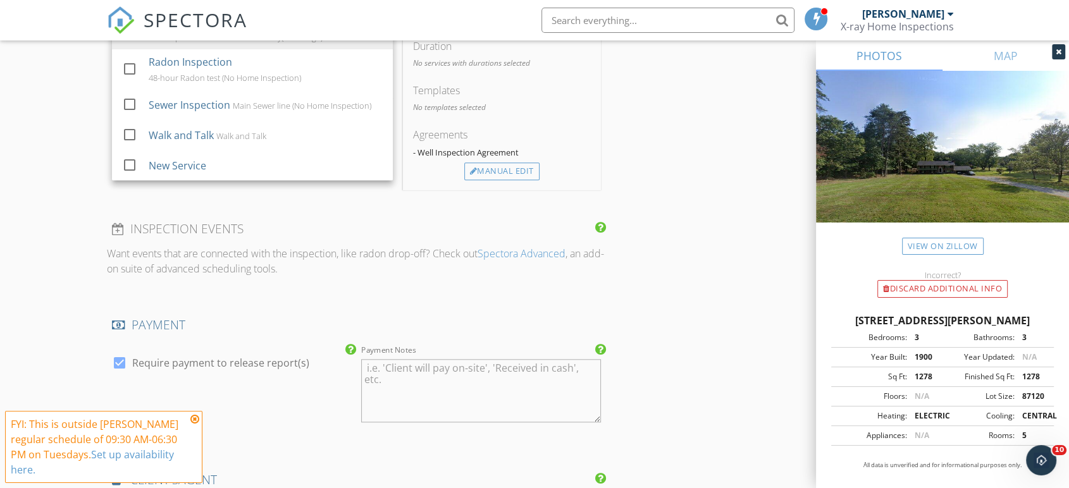
click at [450, 209] on div "INSPECTOR(S) check_box John Deslauriers PRIMARY John Deslauriers arrow_drop_dow…" at bounding box center [356, 80] width 499 height 2115
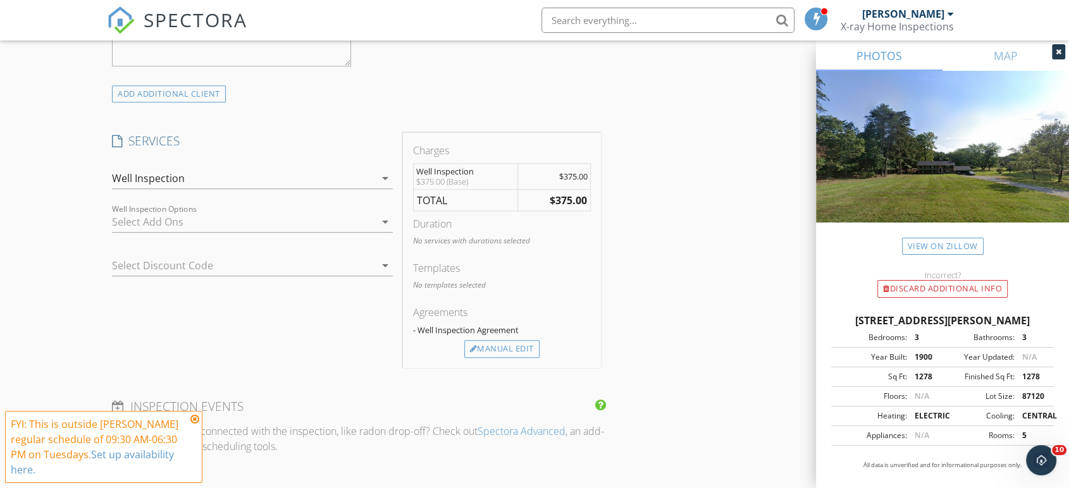
scroll to position [937, 0]
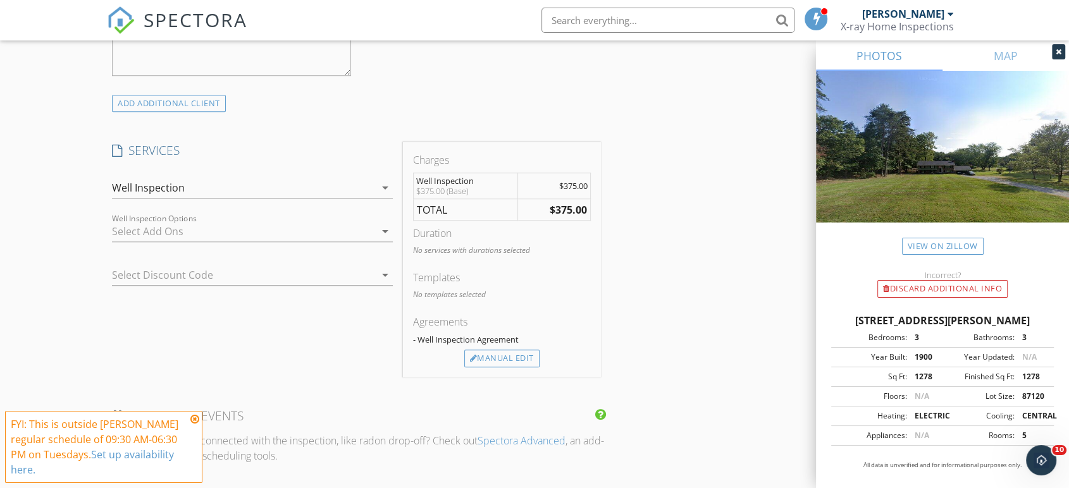
click at [299, 237] on div at bounding box center [243, 231] width 263 height 20
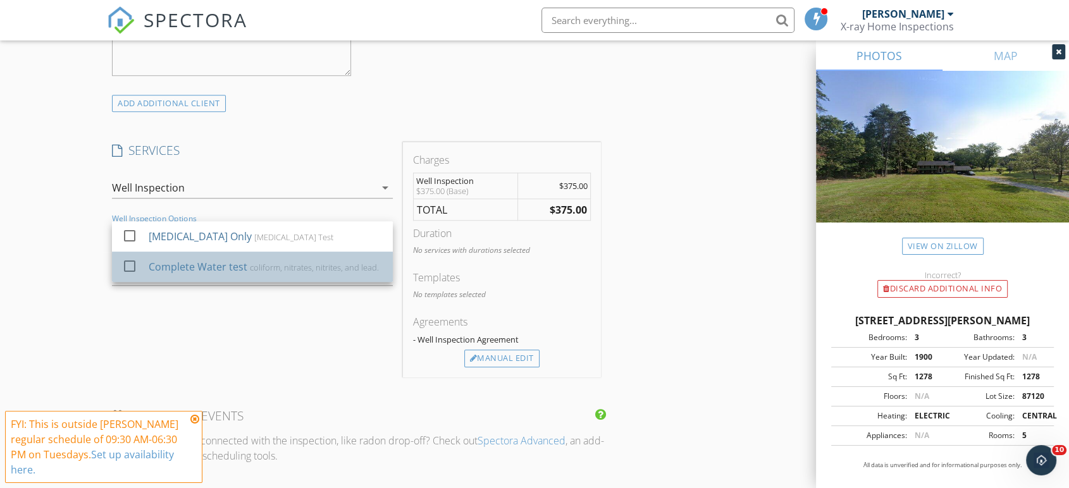
click at [257, 267] on div "coliform, nitrates, nitrites, and lead." at bounding box center [314, 267] width 129 height 10
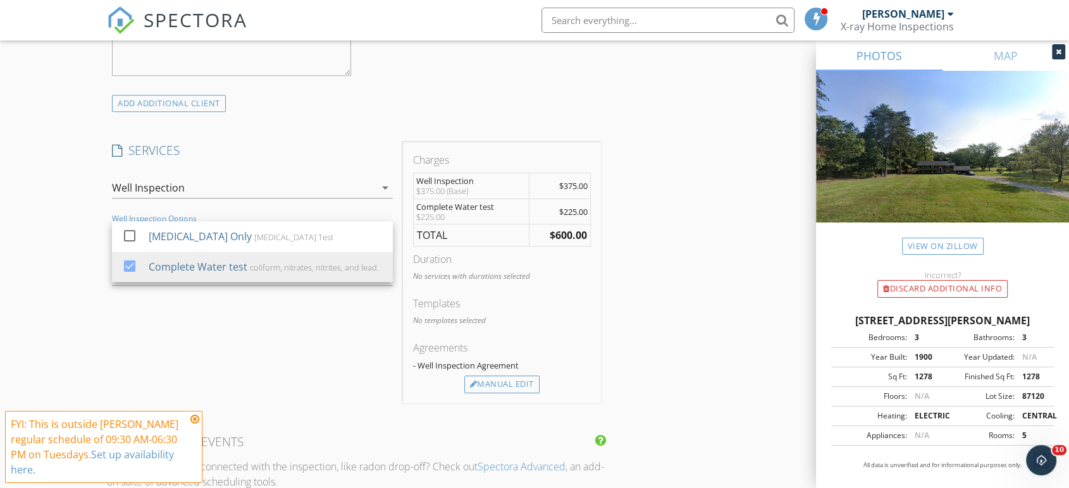
click at [640, 295] on div "INSPECTOR(S) check_box John Deslauriers PRIMARY John Deslauriers arrow_drop_dow…" at bounding box center [534, 317] width 855 height 2215
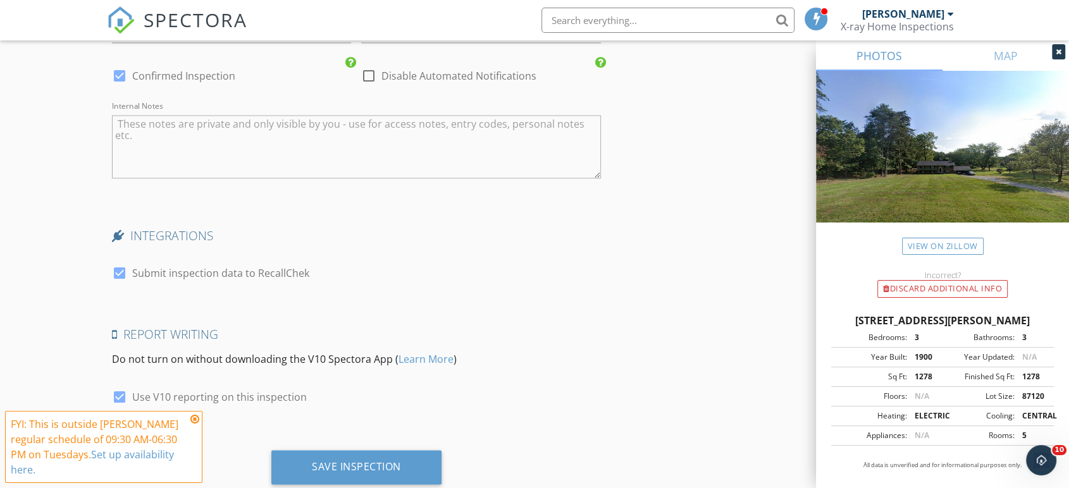
scroll to position [1901, 0]
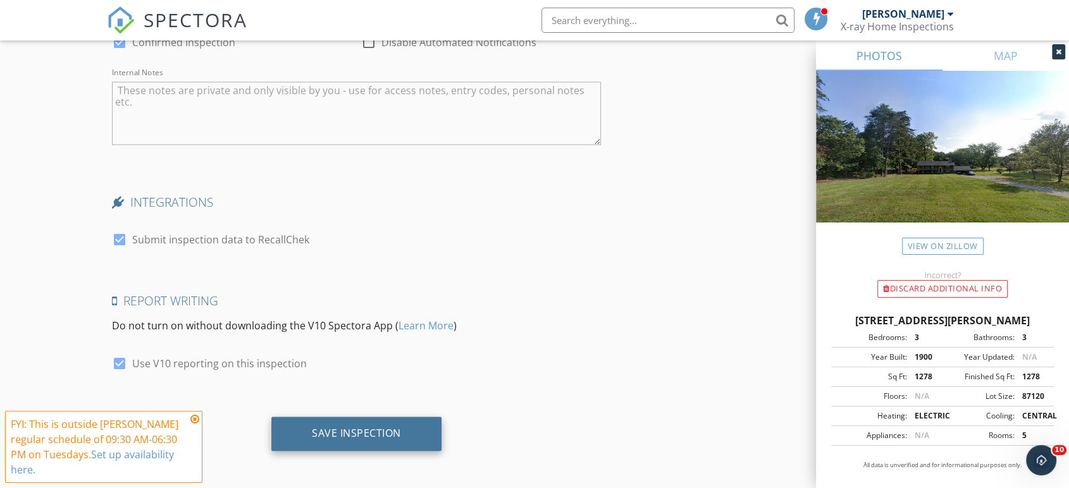
click at [360, 427] on div "Save Inspection" at bounding box center [356, 433] width 89 height 13
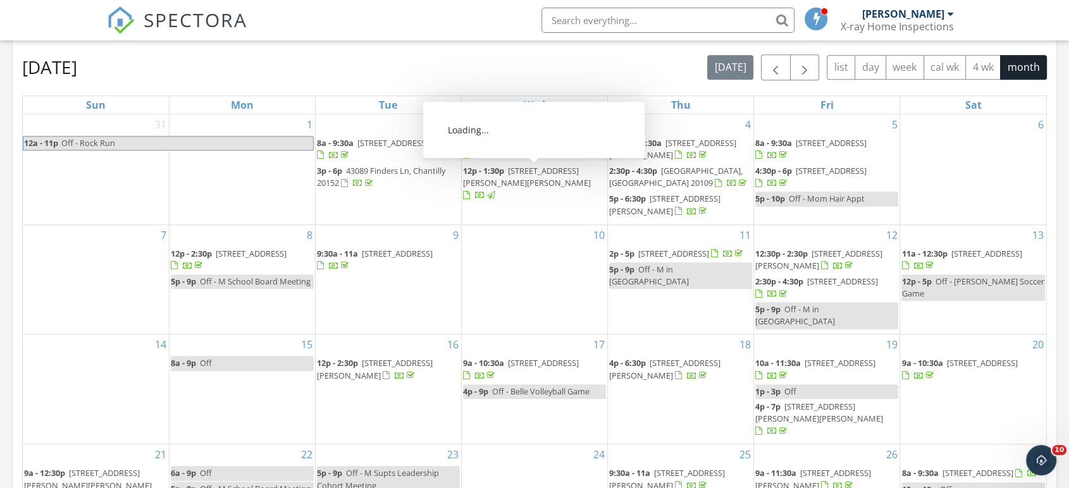
scroll to position [1028, 0]
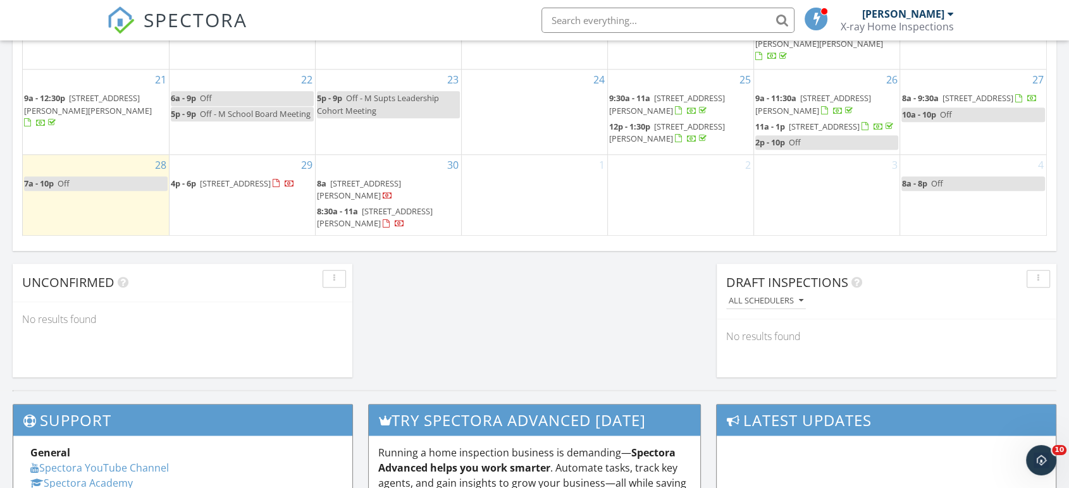
click at [355, 186] on span "94 Falling Creek Dr, Stafford 22554" at bounding box center [359, 189] width 84 height 23
